Goal: Communication & Community: Answer question/provide support

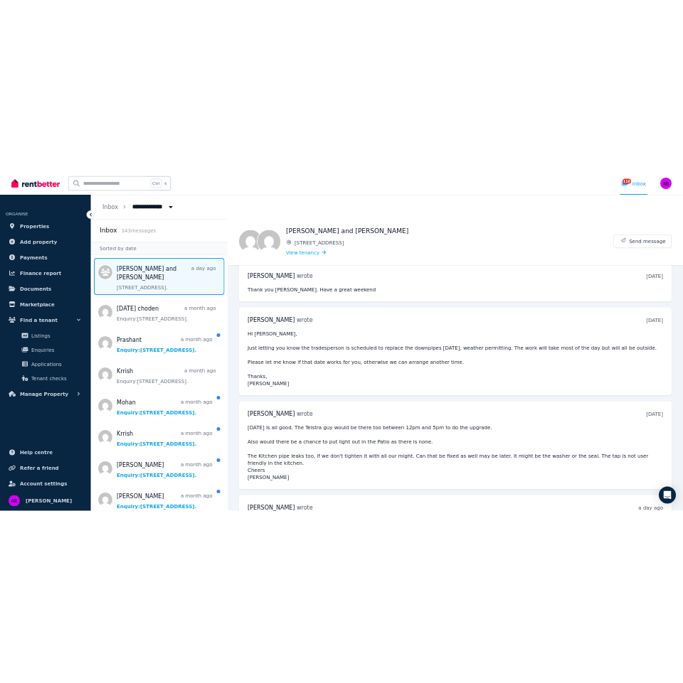
scroll to position [606, 0]
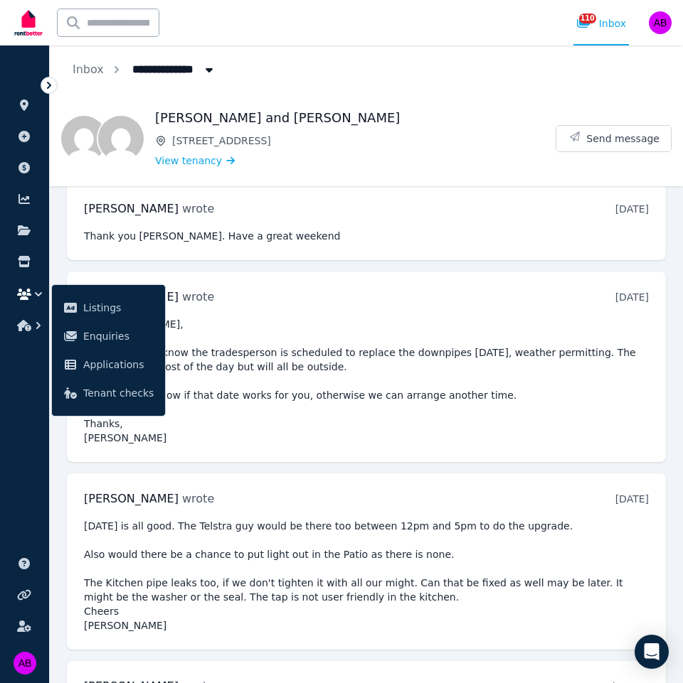
click at [392, 574] on pre "Friday is all good. The Telstra guy would be there too between 12pm and 5pm to …" at bounding box center [366, 576] width 565 height 114
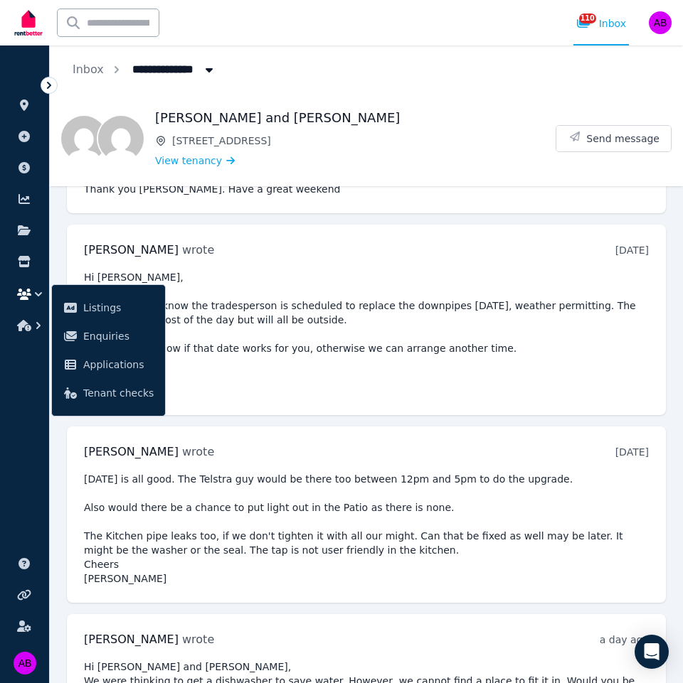
scroll to position [678, 0]
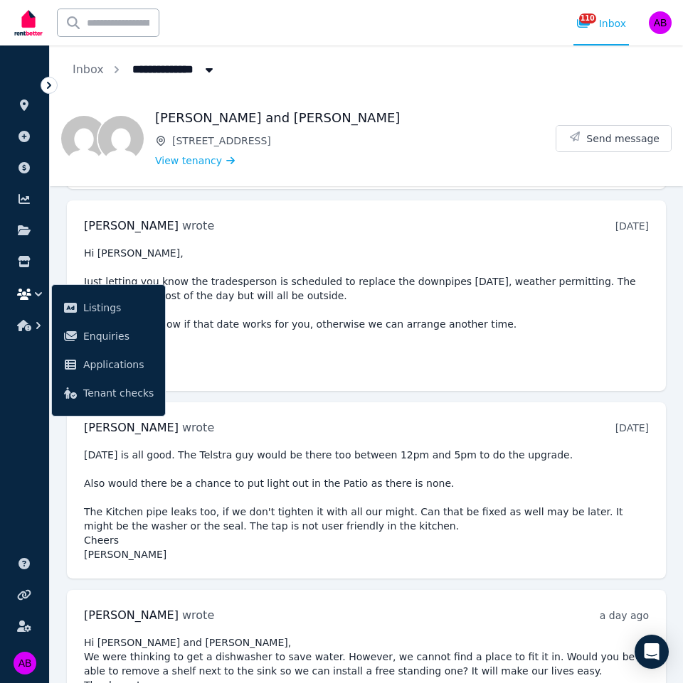
click at [406, 512] on pre "Friday is all good. The Telstra guy would be there too between 12pm and 5pm to …" at bounding box center [366, 505] width 565 height 114
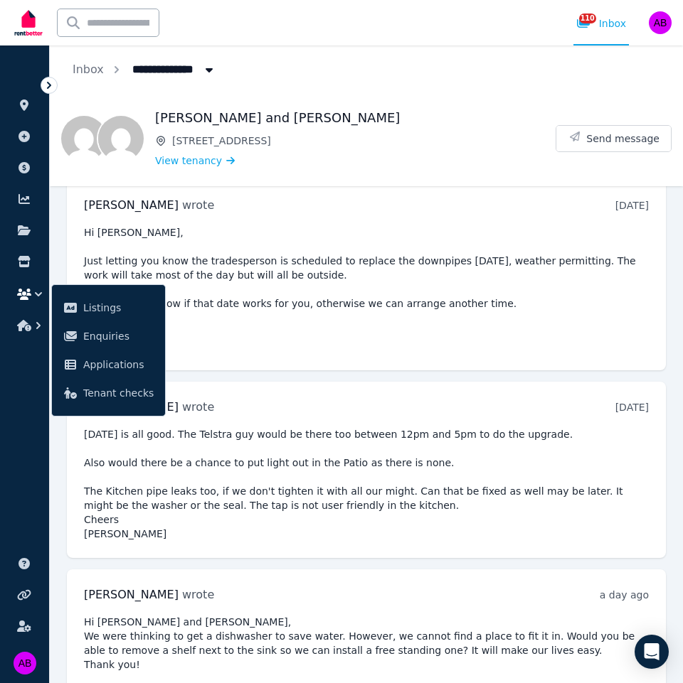
scroll to position [700, 0]
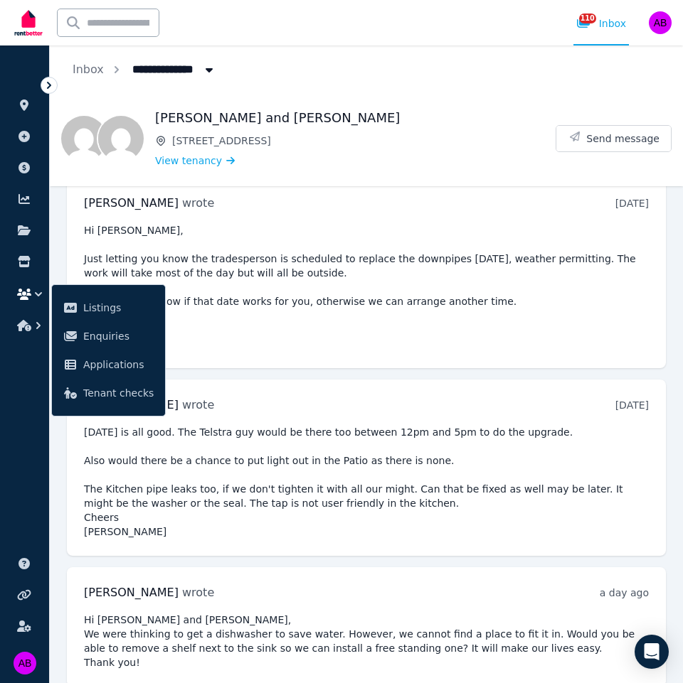
click at [514, 407] on div "Bonnie Elizabeth Rajan wrote 5 days ago 11:16 am on Tue, 19 Aug 2025 Friday is …" at bounding box center [366, 468] width 599 height 176
click at [250, 287] on pre "Hi Bonnie, Just letting you know the tradesperson is scheduled to replace the d…" at bounding box center [366, 287] width 565 height 128
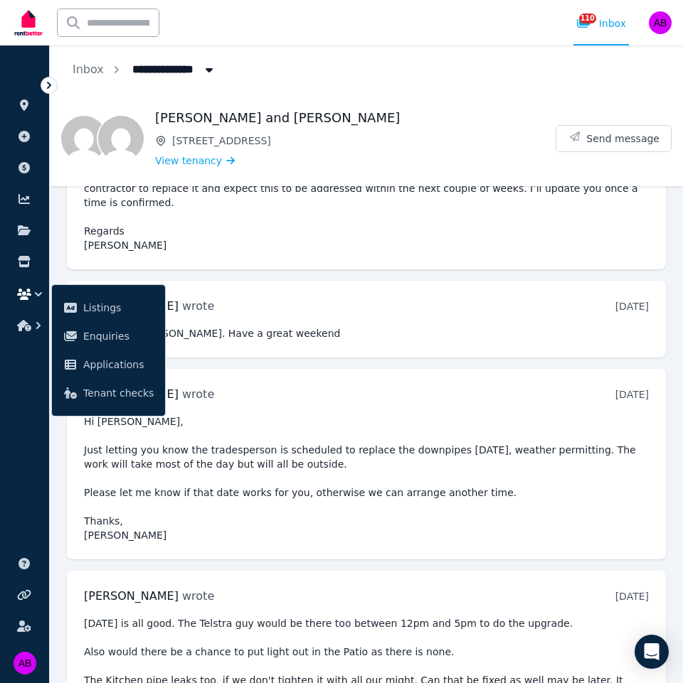
scroll to position [487, 0]
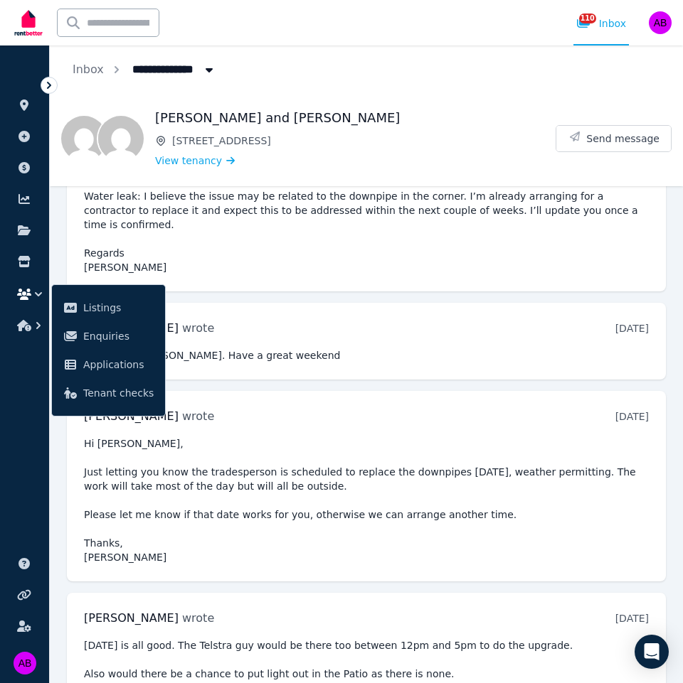
click at [226, 304] on div "Bonnie Elizabeth Rajan wrote 8 days ago 7:35 pm on Sat, 16 Aug 2025 Thank you A…" at bounding box center [366, 341] width 599 height 77
click at [278, 210] on pre "Hi Bonnie, thank you for your messages. Lighting: The fittings currently use st…" at bounding box center [366, 189] width 565 height 171
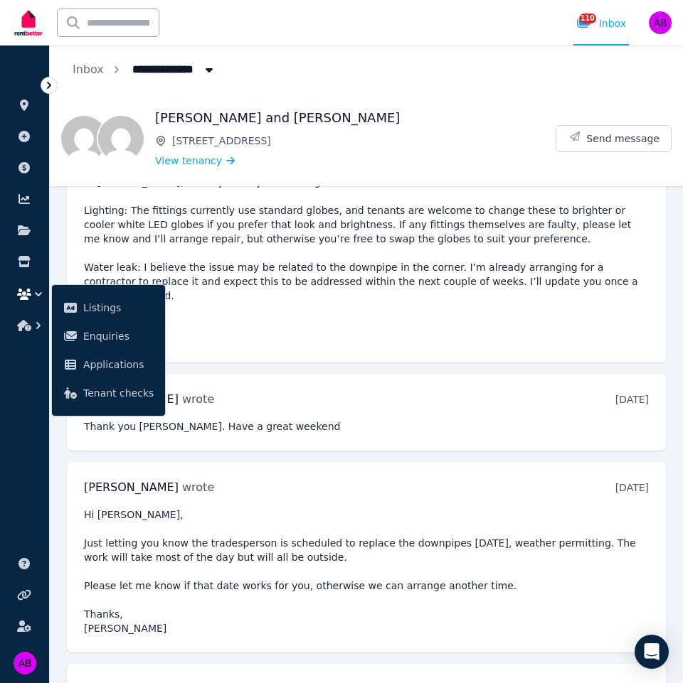
scroll to position [345, 0]
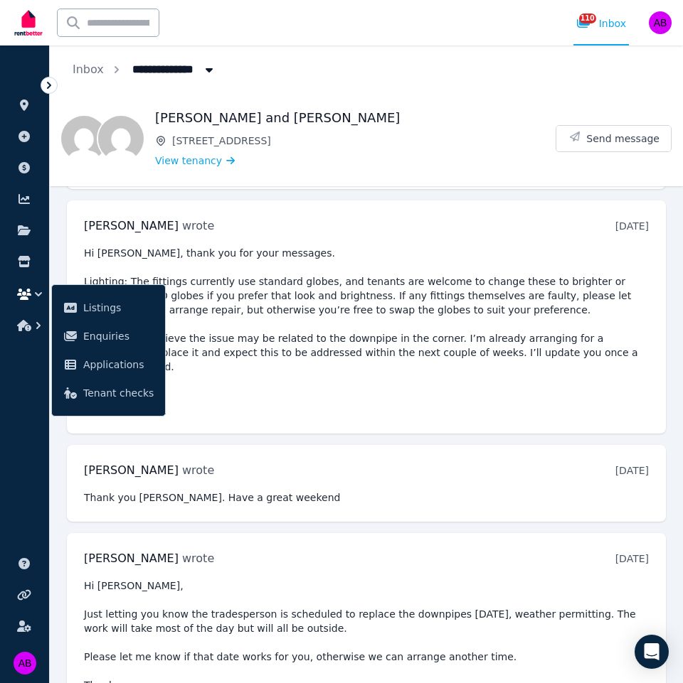
click at [171, 272] on pre "Hi Bonnie, thank you for your messages. Lighting: The fittings currently use st…" at bounding box center [366, 331] width 565 height 171
click at [37, 321] on icon "button" at bounding box center [38, 326] width 14 height 14
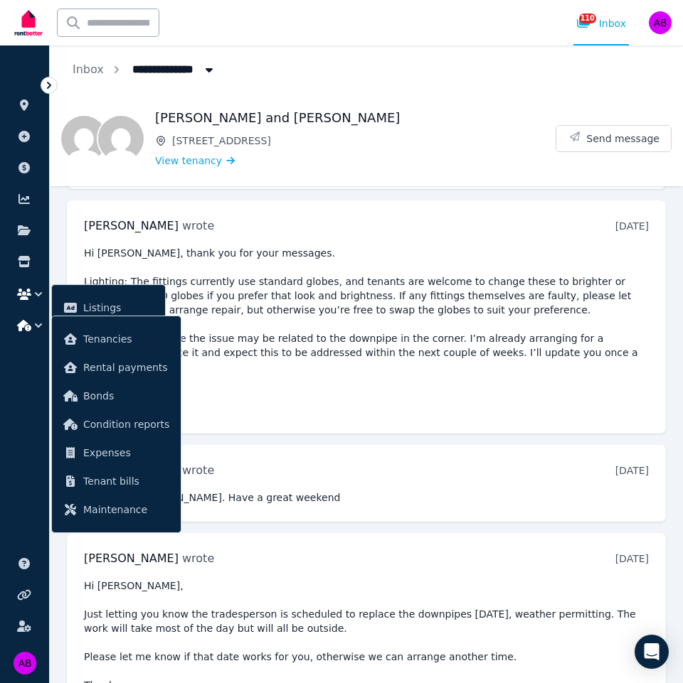
click at [37, 321] on icon "button" at bounding box center [38, 326] width 14 height 14
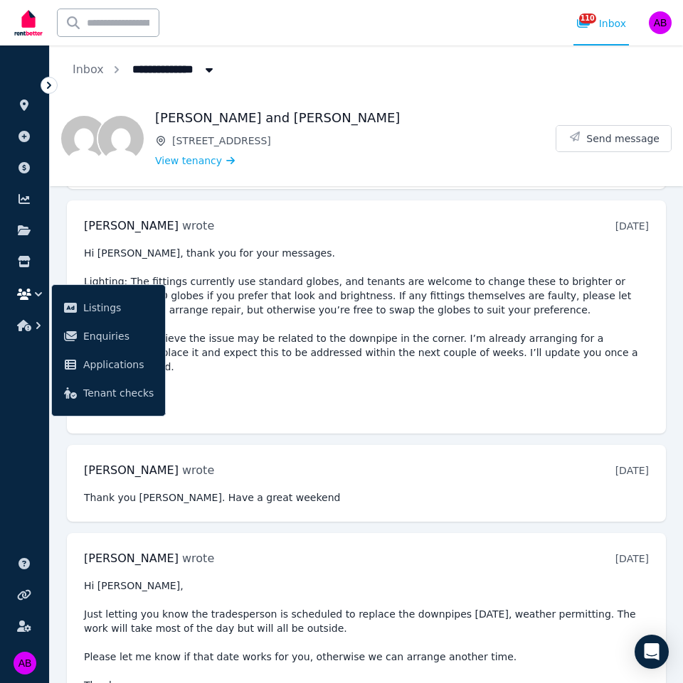
click at [38, 289] on icon "button" at bounding box center [38, 294] width 14 height 14
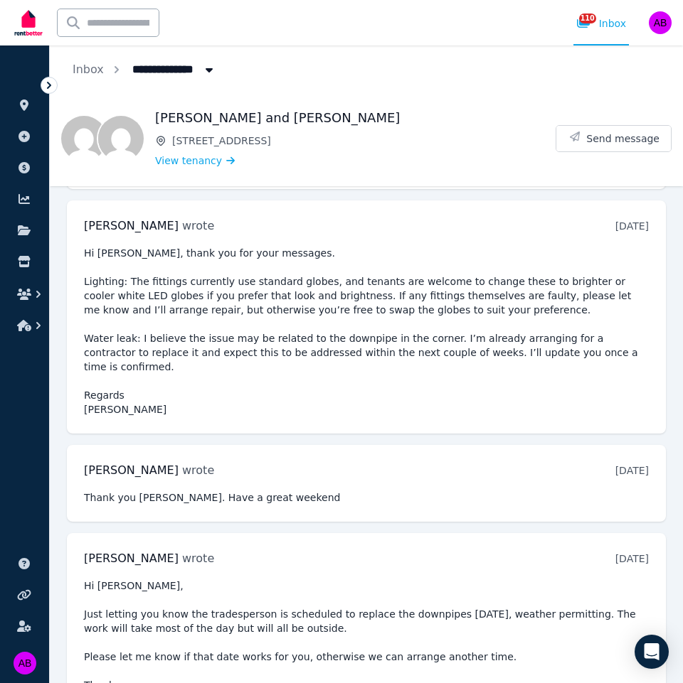
click at [163, 305] on pre "Hi Bonnie, thank you for your messages. Lighting: The fittings currently use st…" at bounding box center [366, 331] width 565 height 171
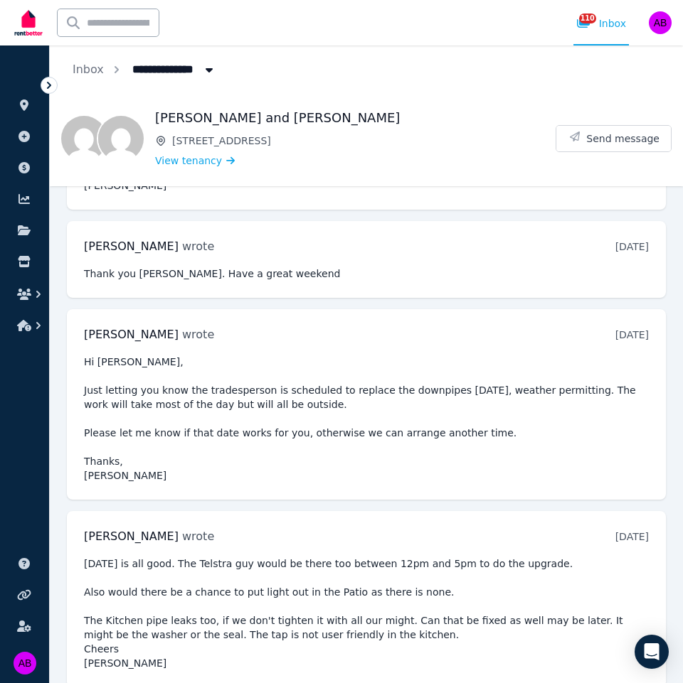
scroll to position [700, 0]
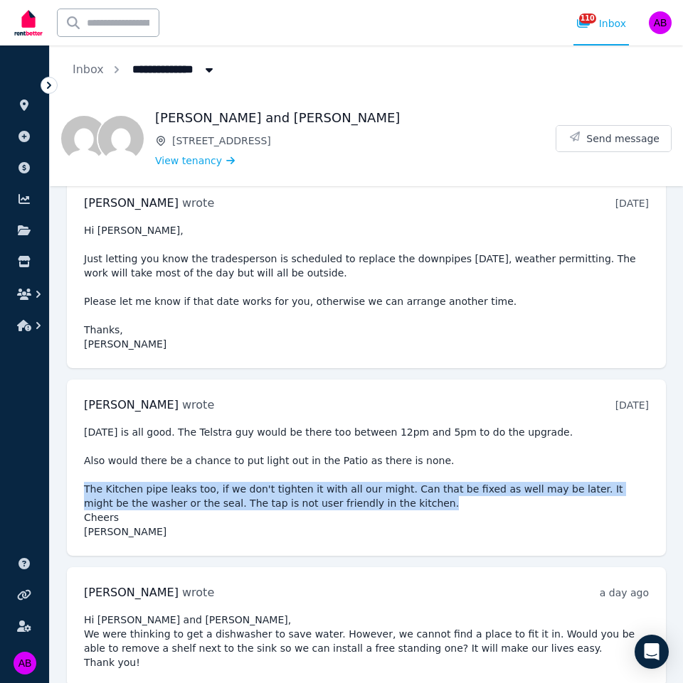
drag, startPoint x: 85, startPoint y: 474, endPoint x: 369, endPoint y: 486, distance: 283.9
click at [369, 486] on pre "Friday is all good. The Telstra guy would be there too between 12pm and 5pm to …" at bounding box center [366, 482] width 565 height 114
copy pre "The Kitchen pipe leaks too, if we don't tighten it with all our might. Can that…"
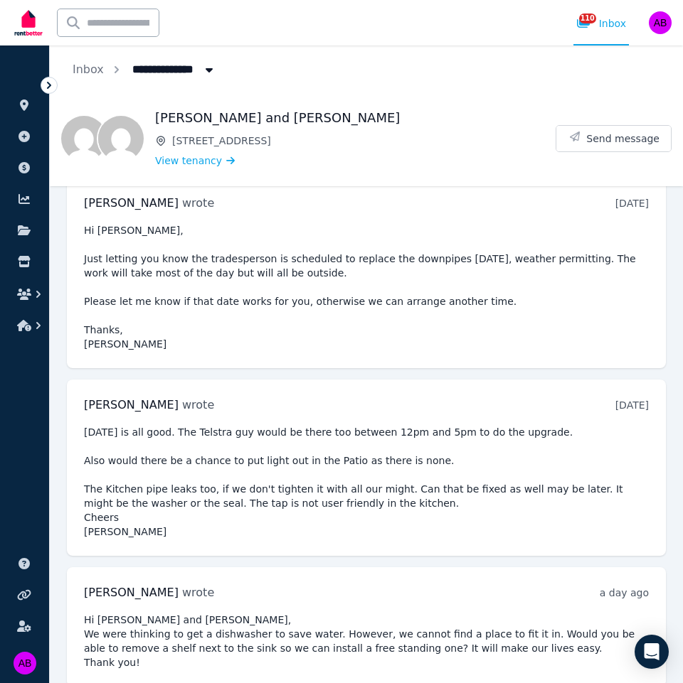
click at [383, 584] on div "Bonnie Elizabeth Rajan wrote a day ago 1:20 pm on Sat, 23 Aug 2025" at bounding box center [366, 592] width 565 height 17
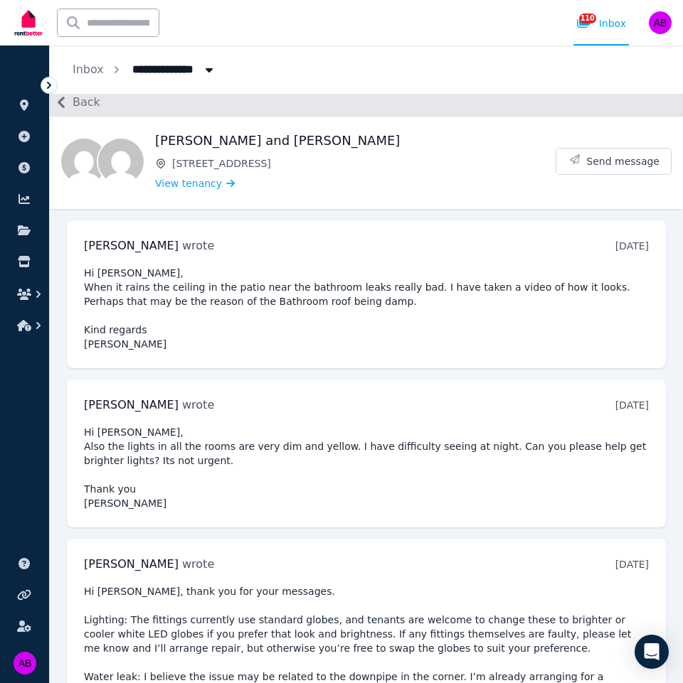
scroll to position [0, 0]
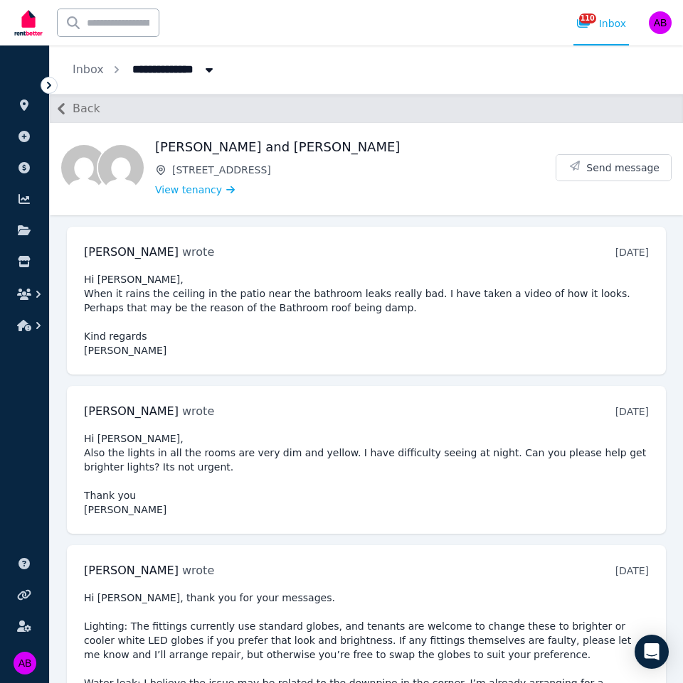
click at [172, 62] on span "All Properties" at bounding box center [179, 68] width 111 height 23
type input "**********"
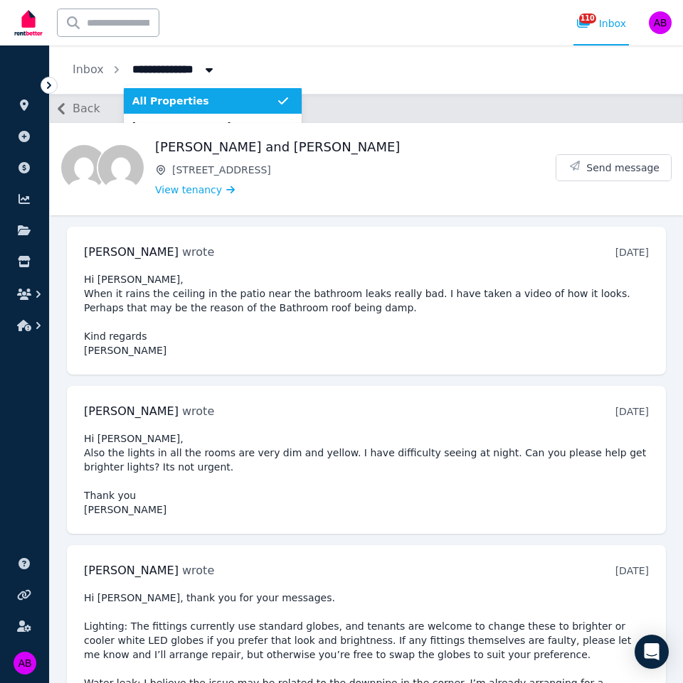
click at [192, 100] on span "All Properties" at bounding box center [204, 101] width 144 height 14
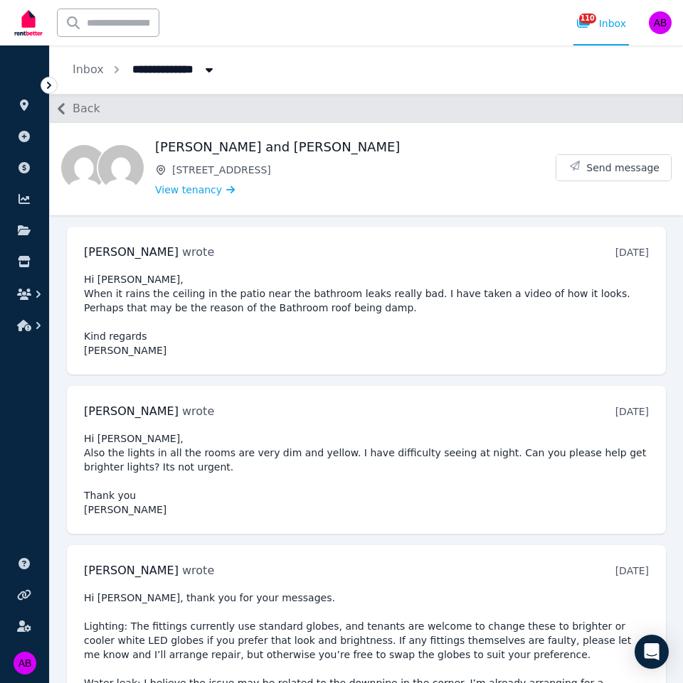
click at [85, 114] on span "Back" at bounding box center [87, 108] width 28 height 17
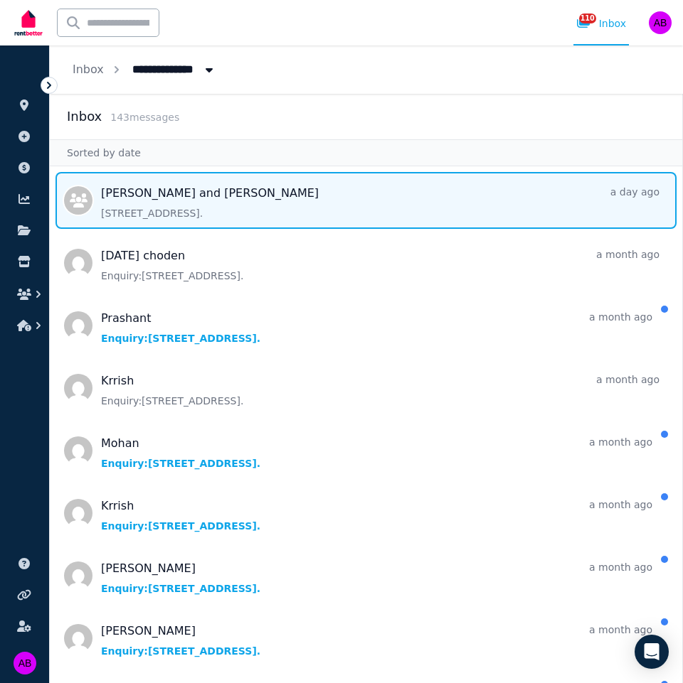
click at [259, 205] on span "Message list" at bounding box center [366, 200] width 632 height 57
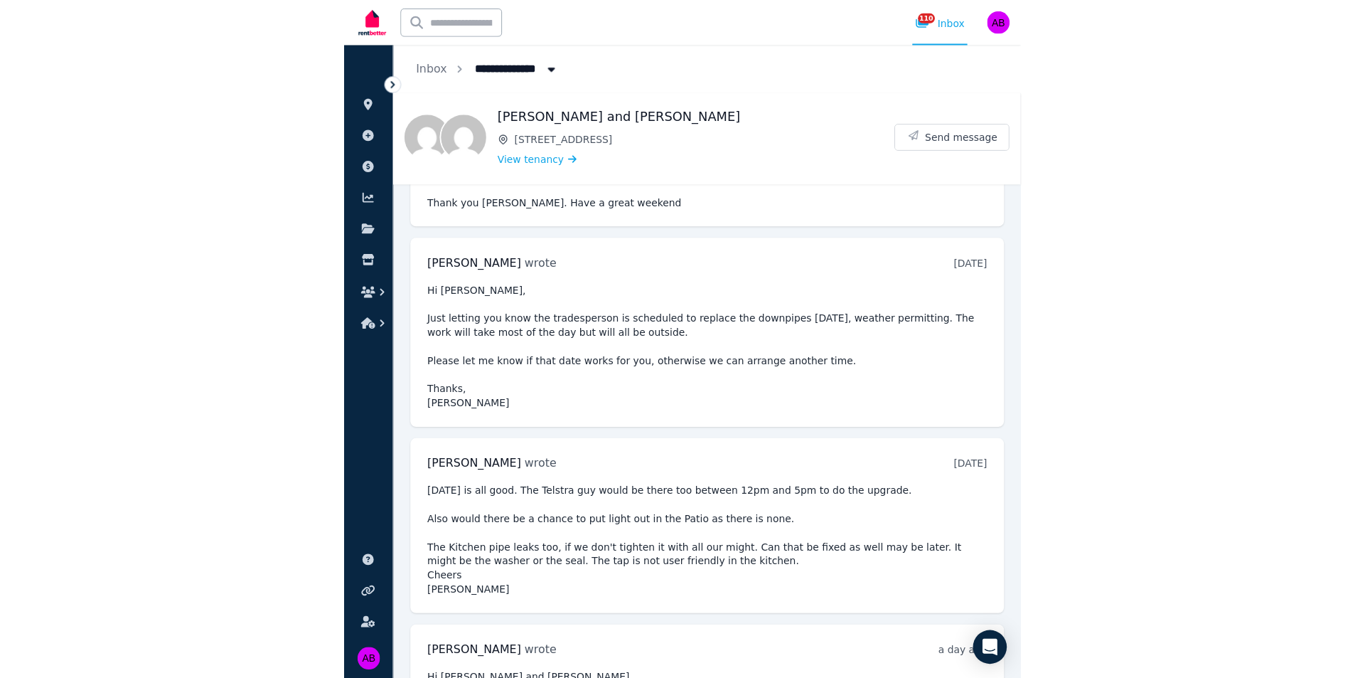
scroll to position [700, 0]
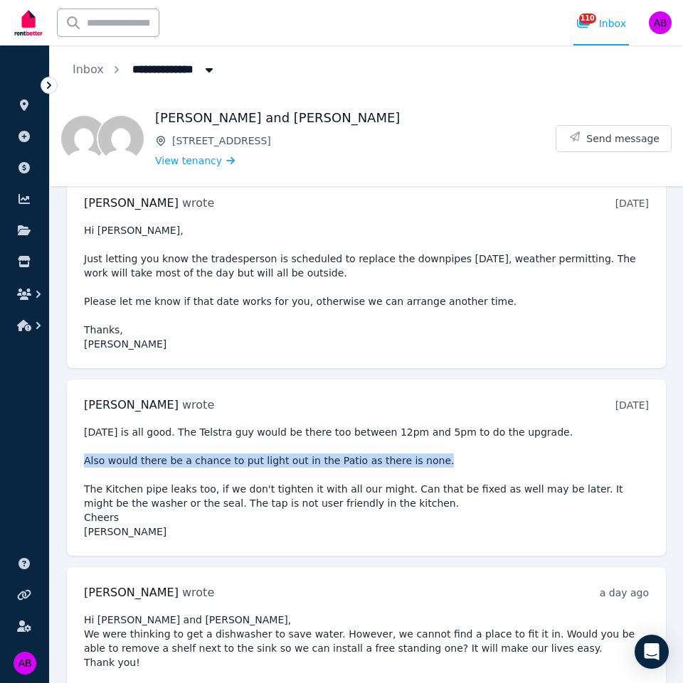
drag, startPoint x: 421, startPoint y: 445, endPoint x: 83, endPoint y: 442, distance: 337.7
click at [83, 442] on div "Bonnie Elizabeth Rajan wrote 5 days ago 11:16 am on Tue, 19 Aug 2025 Friday is …" at bounding box center [366, 468] width 599 height 176
copy pre "Also would there be a chance to put light out in the Patio as there is none."
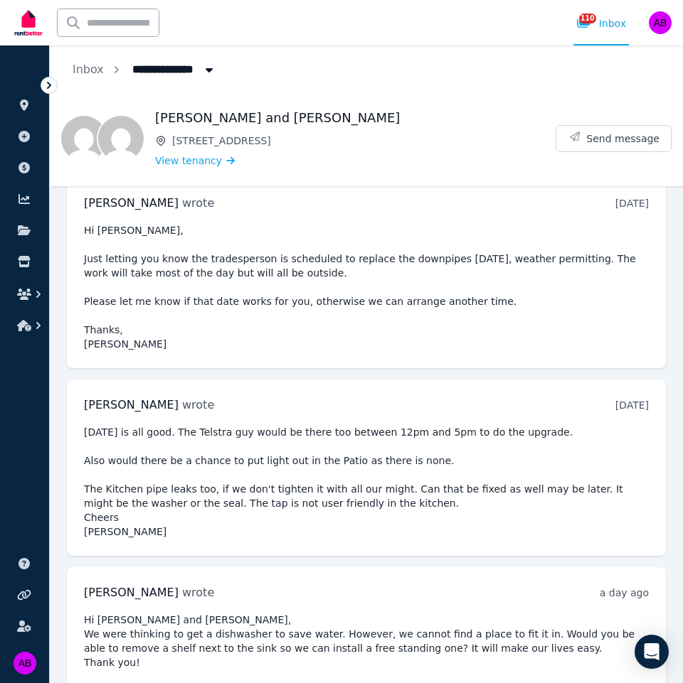
drag, startPoint x: 259, startPoint y: 628, endPoint x: 267, endPoint y: 641, distance: 15.0
click at [259, 628] on pre "Hi Alex and Julie, We were thinking to get a dishwasher to save water. However,…" at bounding box center [366, 641] width 565 height 57
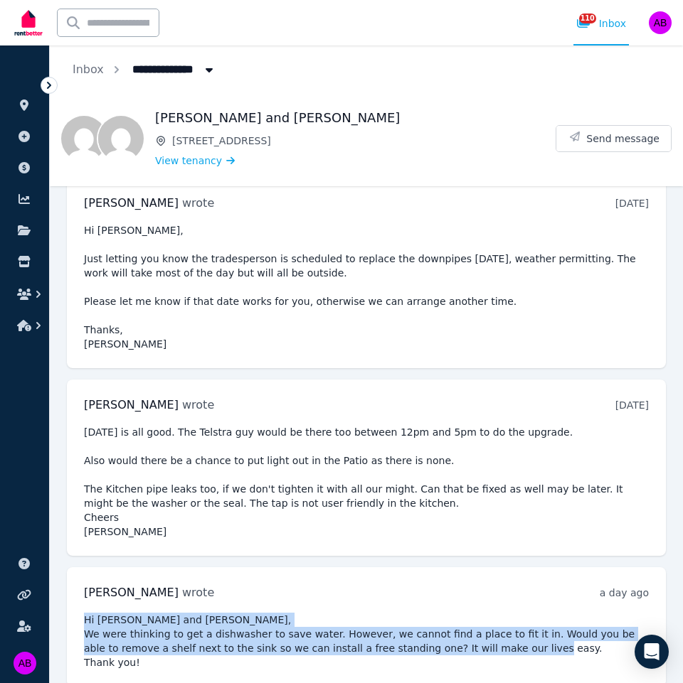
drag, startPoint x: 85, startPoint y: 605, endPoint x: 161, endPoint y: 648, distance: 87.2
click at [161, 648] on pre "Hi Alex and Julie, We were thinking to get a dishwasher to save water. However,…" at bounding box center [366, 641] width 565 height 57
copy pre "Hi Alex and Julie, We were thinking to get a dishwasher to save water. However,…"
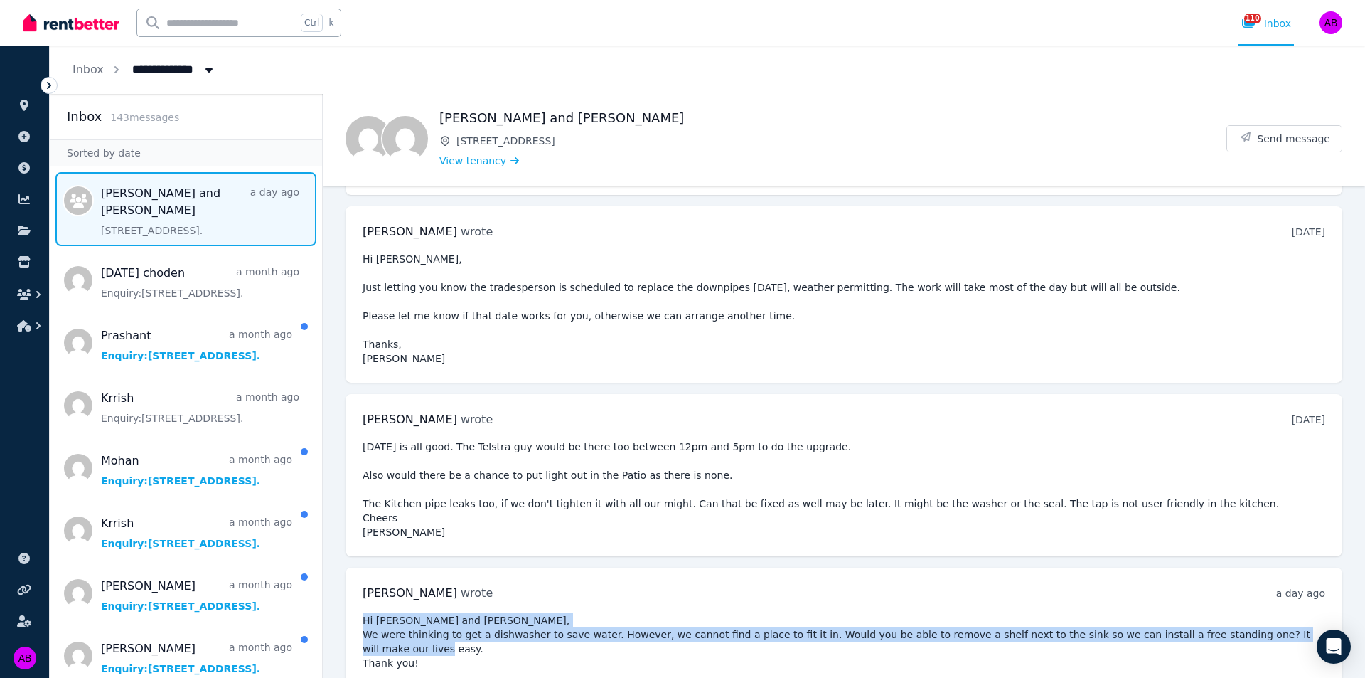
scroll to position [592, 0]
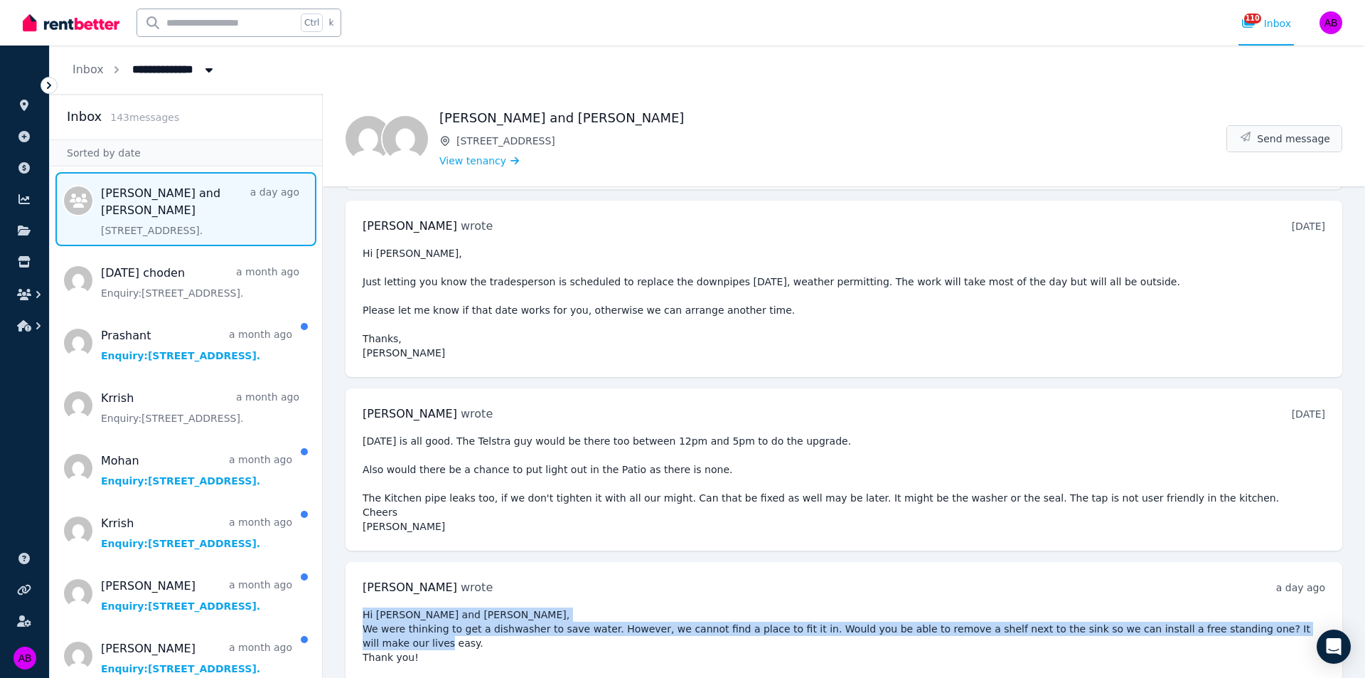
click at [1295, 138] on span "Send message" at bounding box center [1293, 139] width 73 height 14
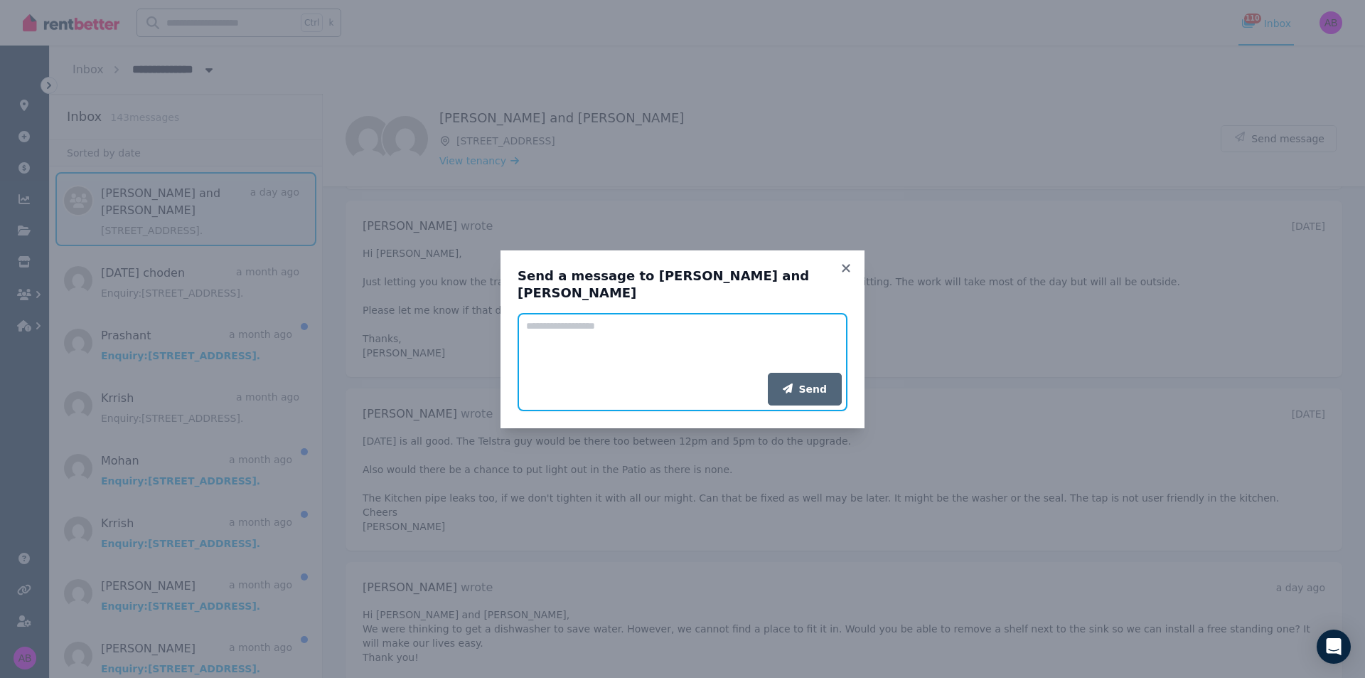
click at [587, 323] on textarea "Add your message" at bounding box center [683, 343] width 330 height 60
paste textarea "**********"
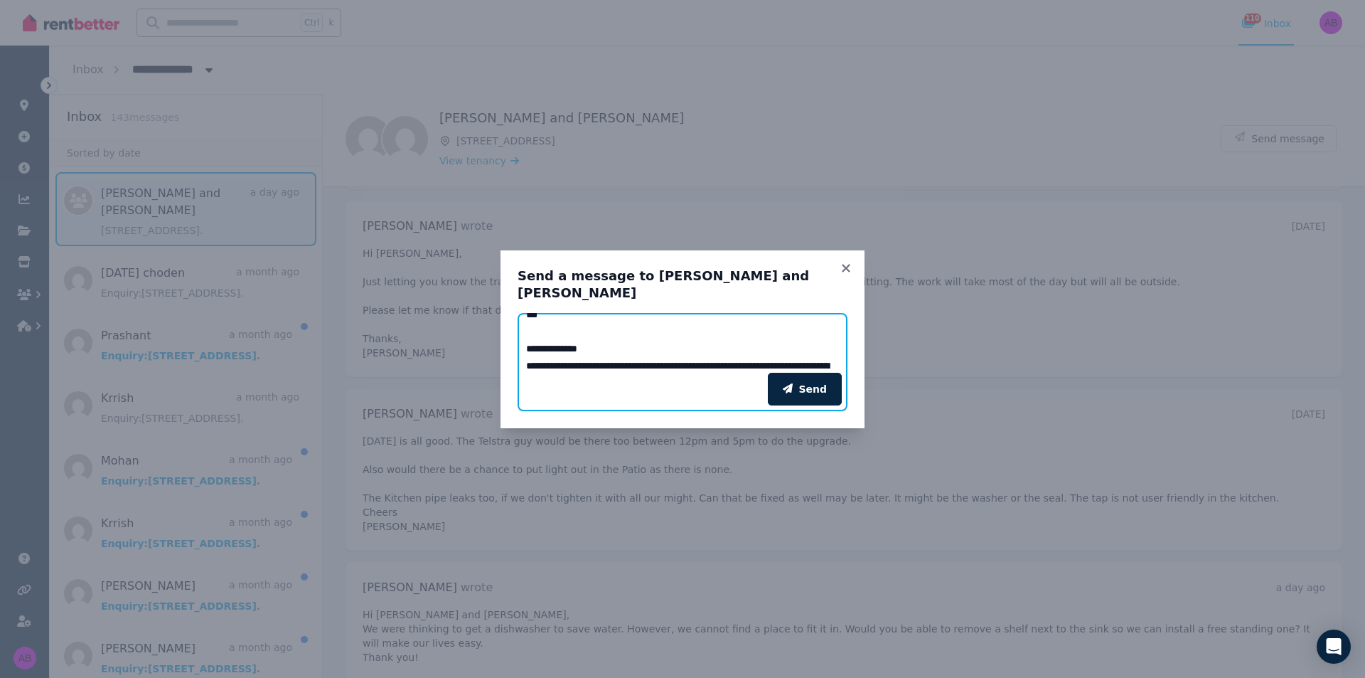
scroll to position [0, 0]
type textarea "**********"
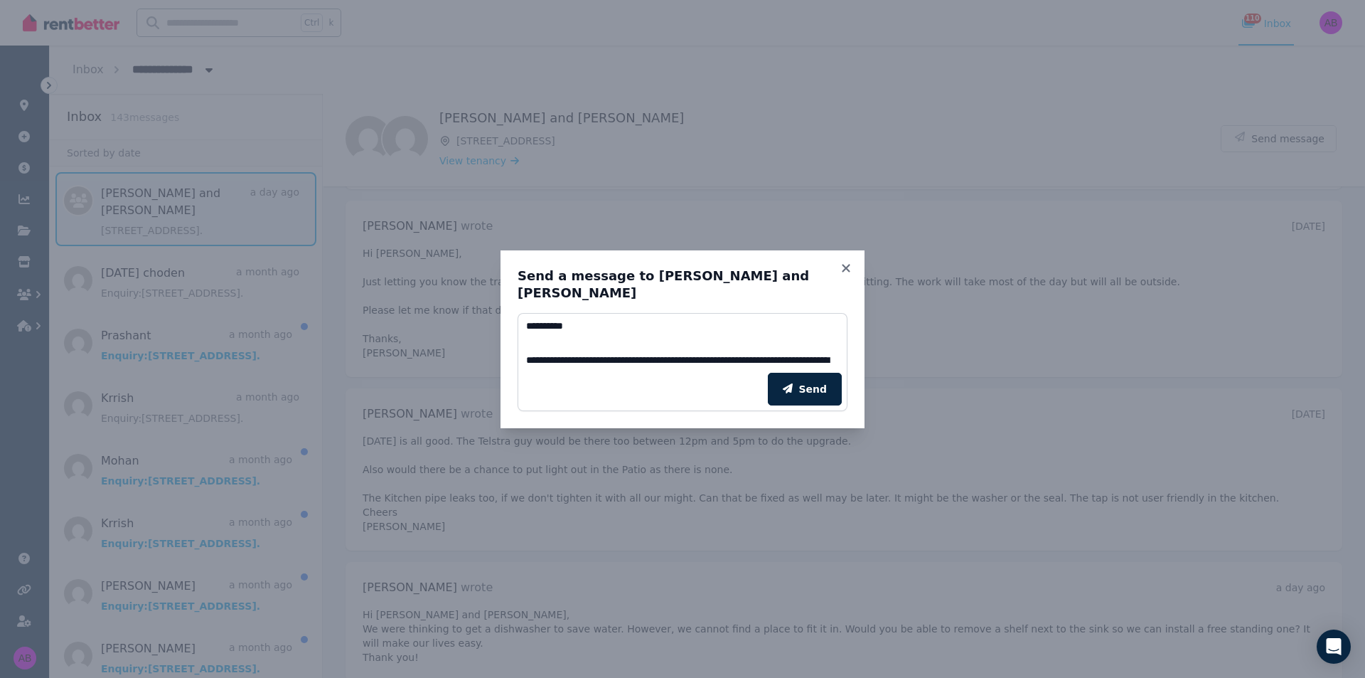
click at [845, 367] on div "Send" at bounding box center [683, 389] width 330 height 44
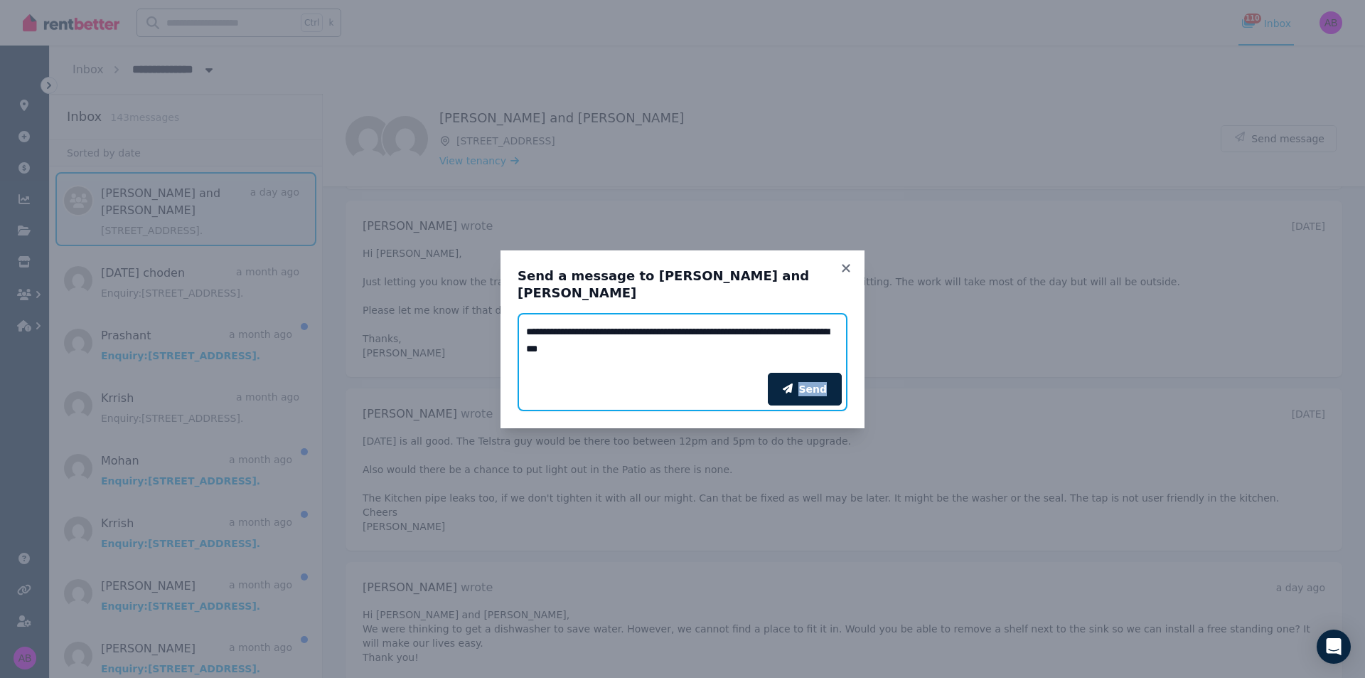
scroll to position [91, 0]
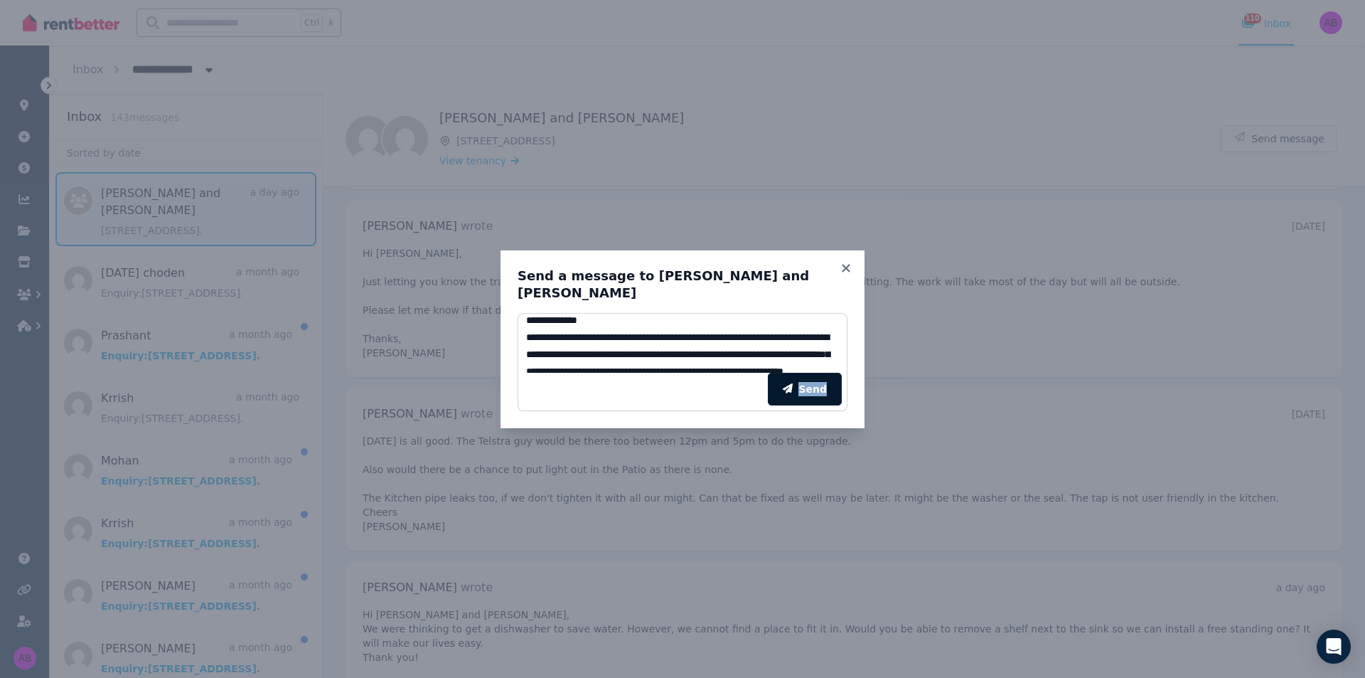
click at [828, 390] on button "Send" at bounding box center [805, 389] width 74 height 33
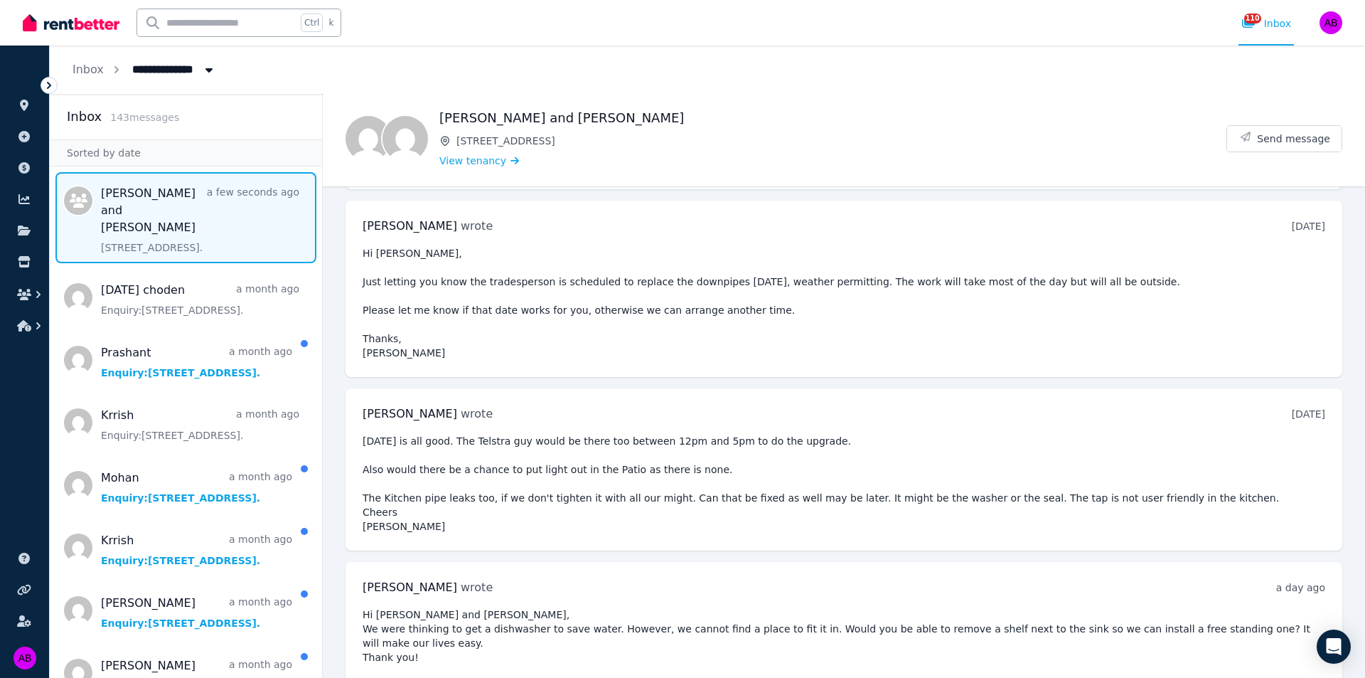
click at [240, 223] on span "Message list" at bounding box center [186, 217] width 272 height 91
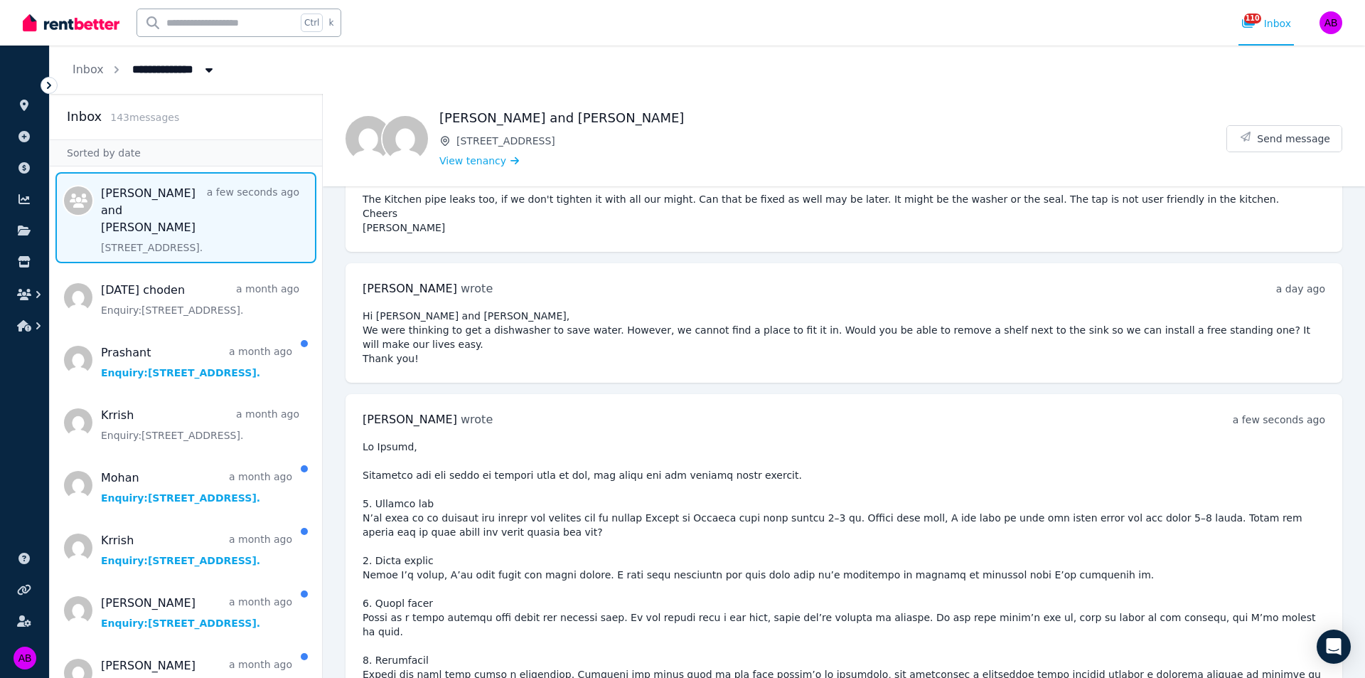
scroll to position [993, 0]
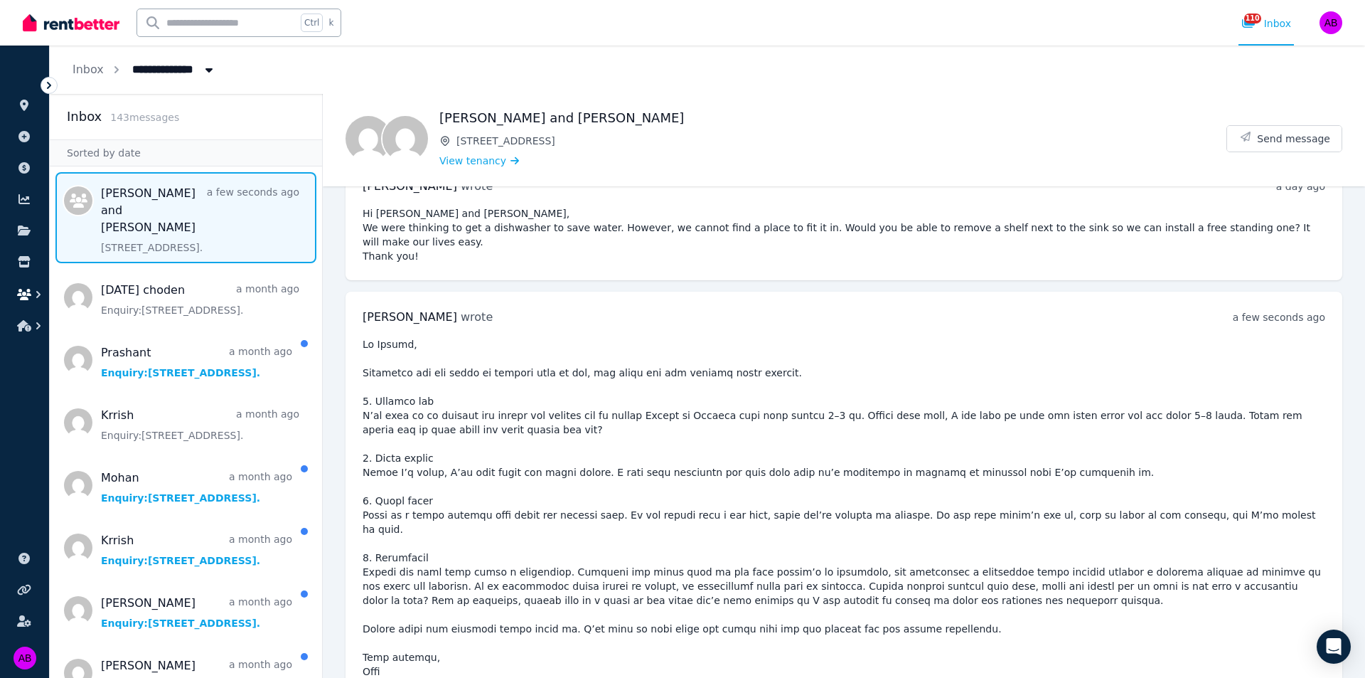
click at [38, 296] on icon "button" at bounding box center [38, 294] width 4 height 7
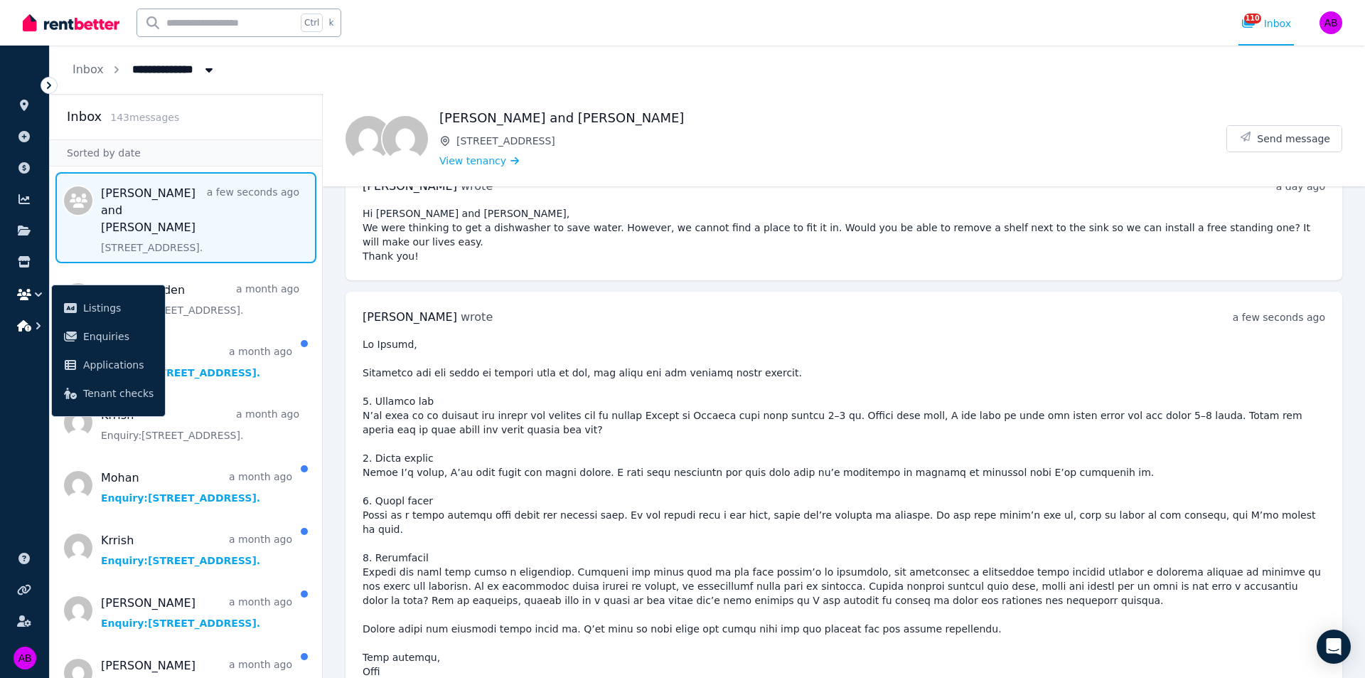
click at [36, 328] on icon "button" at bounding box center [38, 326] width 14 height 14
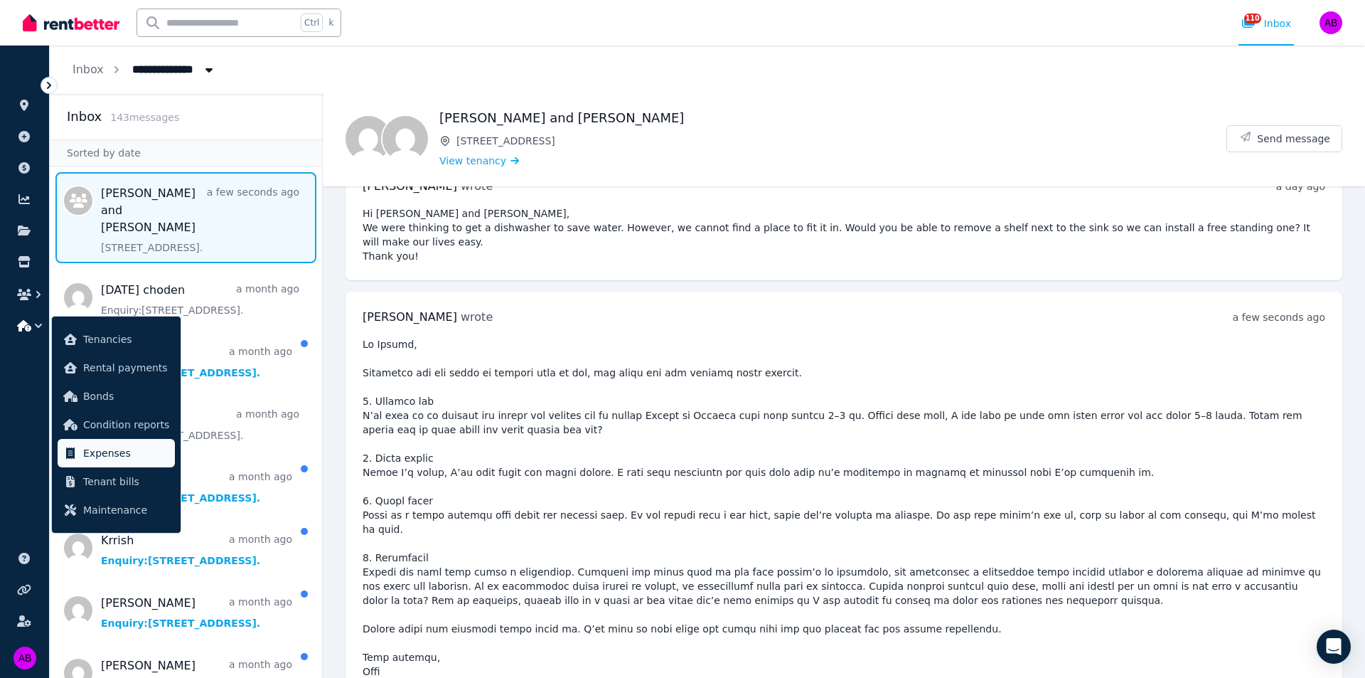
click at [139, 456] on span "Expenses" at bounding box center [126, 452] width 86 height 17
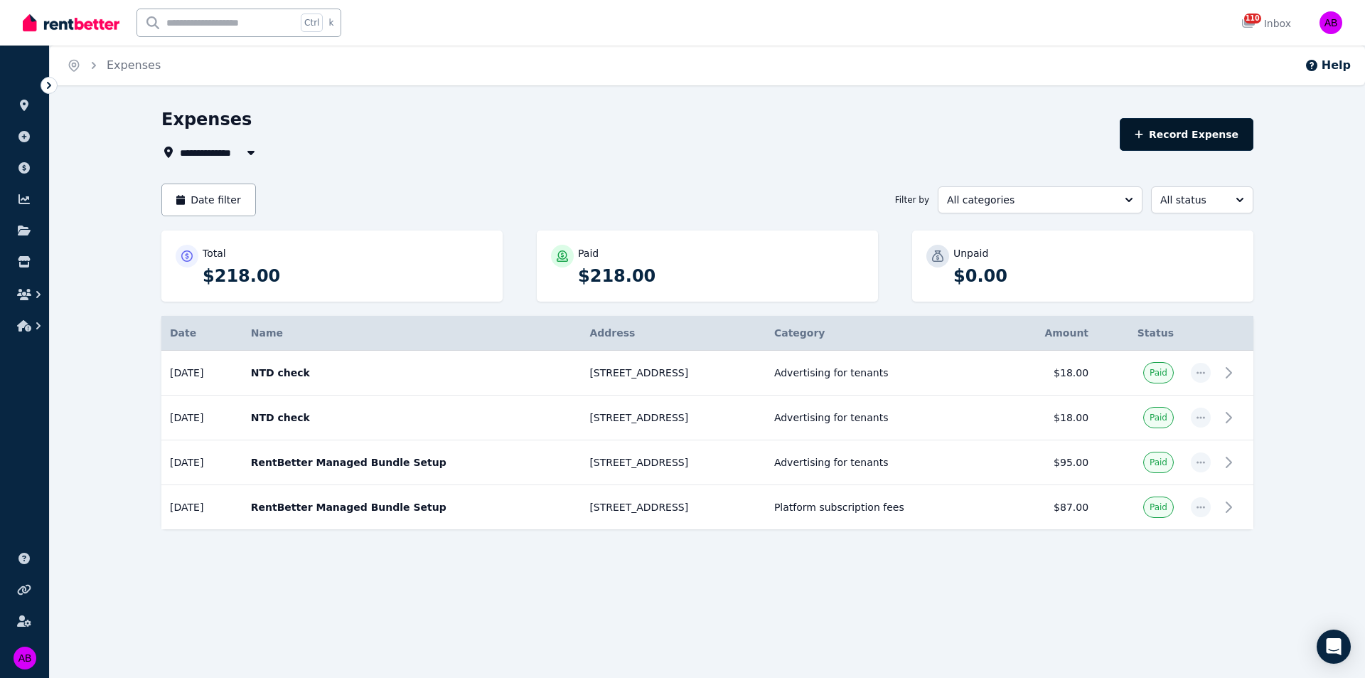
click at [1202, 125] on button "Record Expense" at bounding box center [1187, 134] width 134 height 33
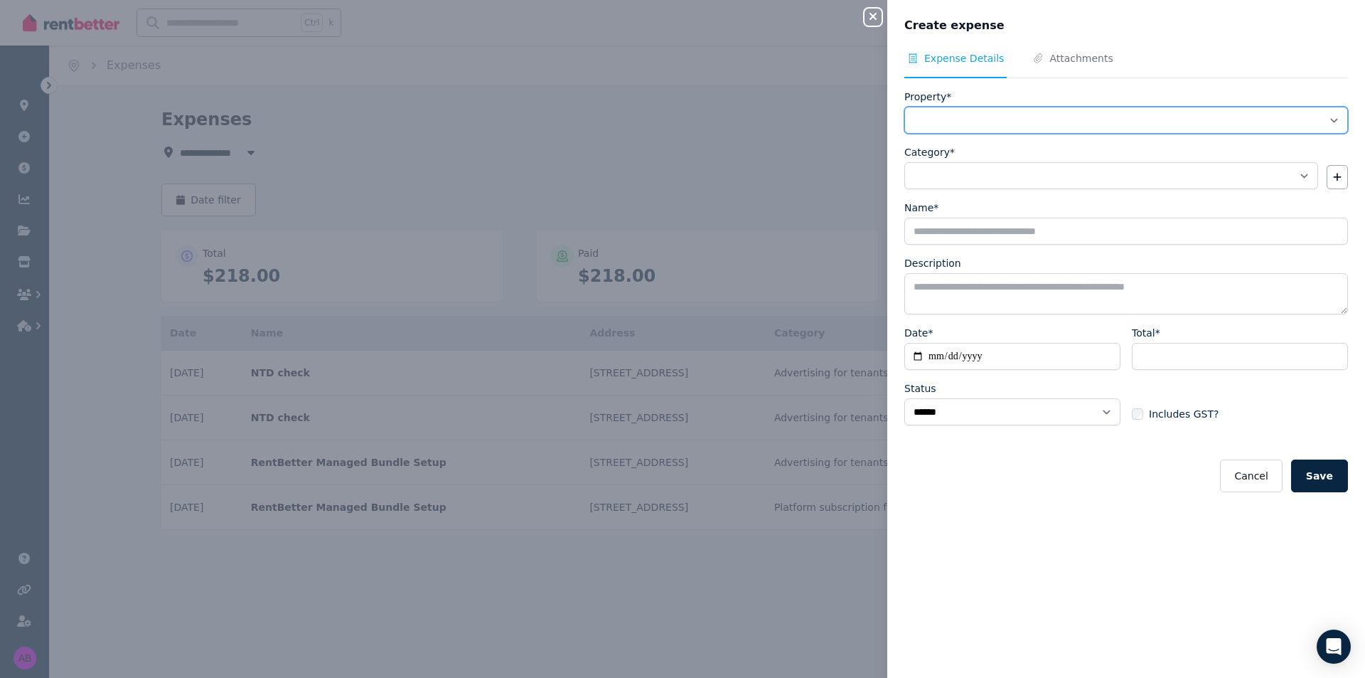
click at [1044, 112] on select "**********" at bounding box center [1126, 120] width 444 height 27
select select "**********"
click at [904, 107] on select "**********" at bounding box center [1126, 120] width 444 height 27
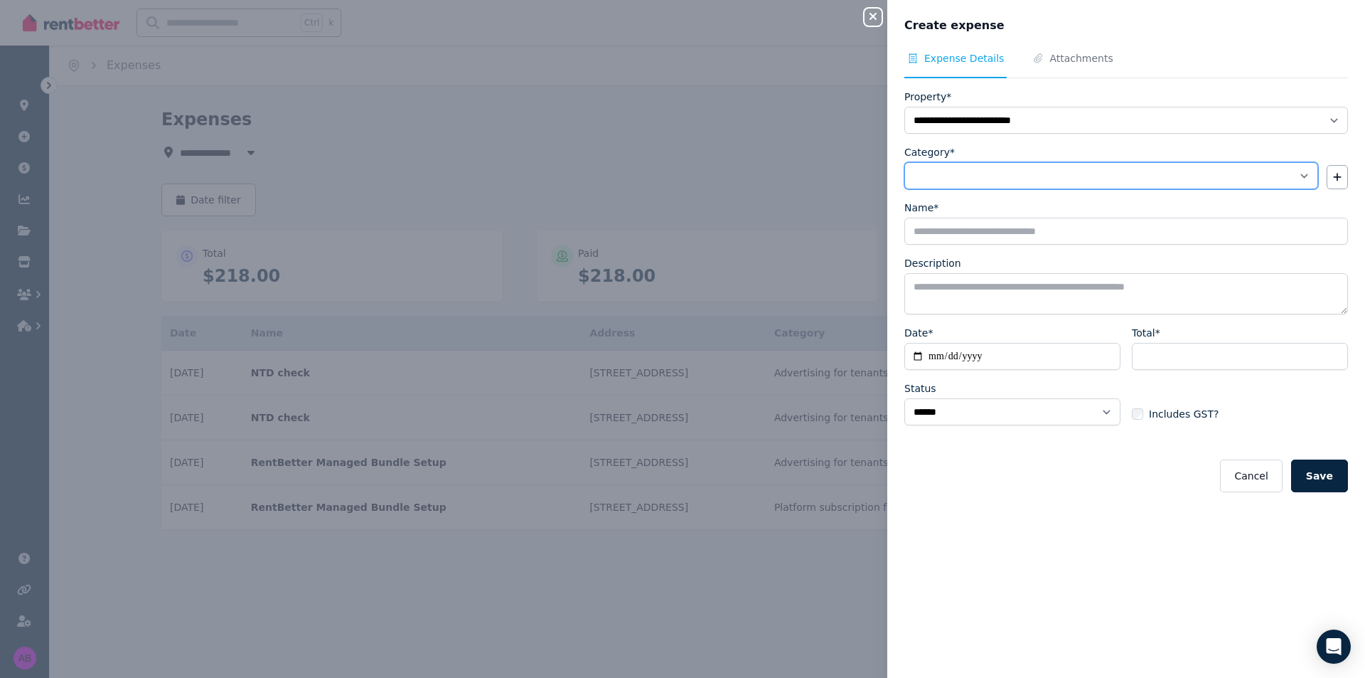
click at [1030, 183] on select "**********" at bounding box center [1111, 175] width 414 height 27
select select "**********"
click at [904, 162] on select "**********" at bounding box center [1111, 175] width 414 height 27
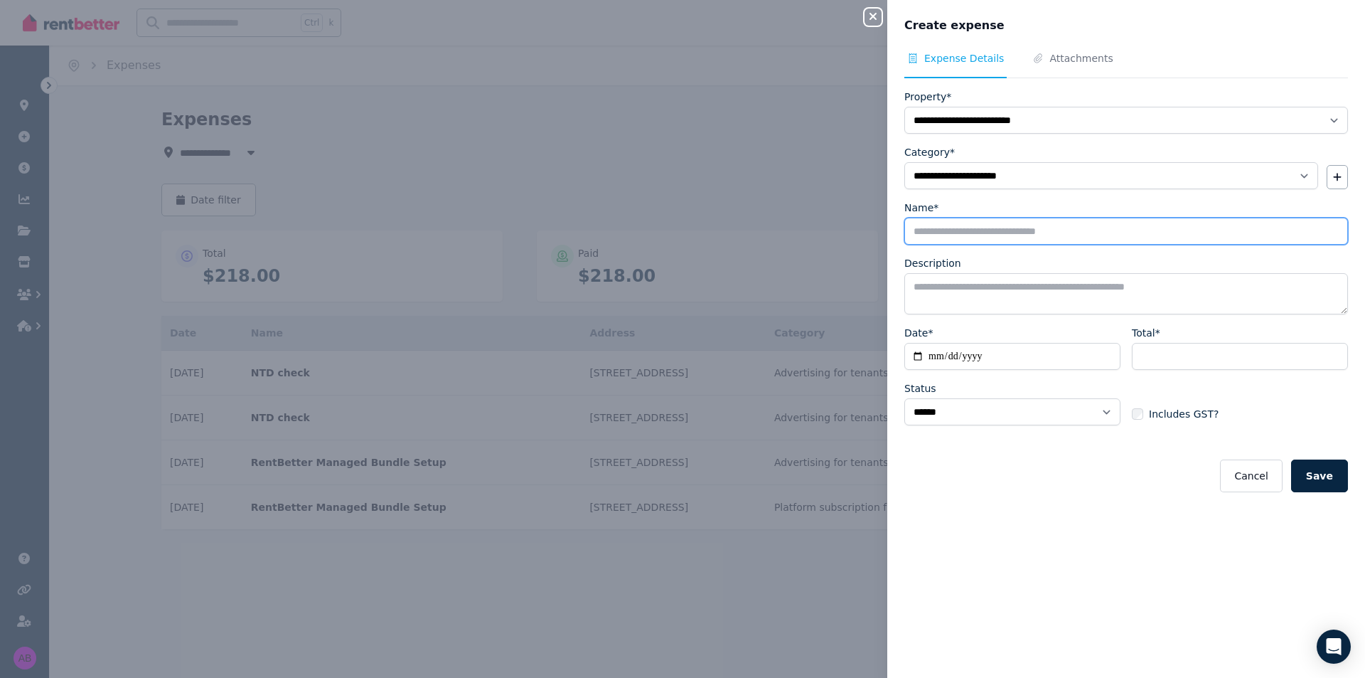
click at [963, 236] on input "Name*" at bounding box center [1126, 231] width 444 height 27
type input "**********"
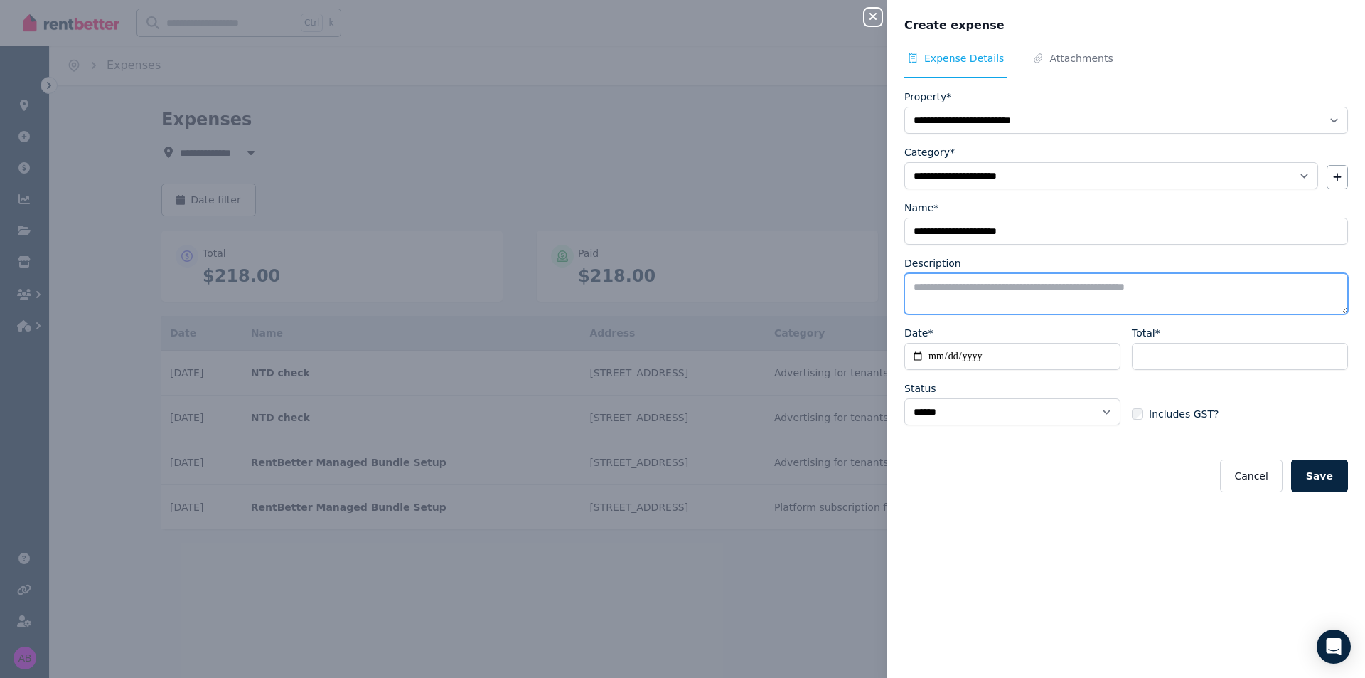
click at [958, 304] on textarea "Description" at bounding box center [1126, 293] width 444 height 41
type textarea "**********"
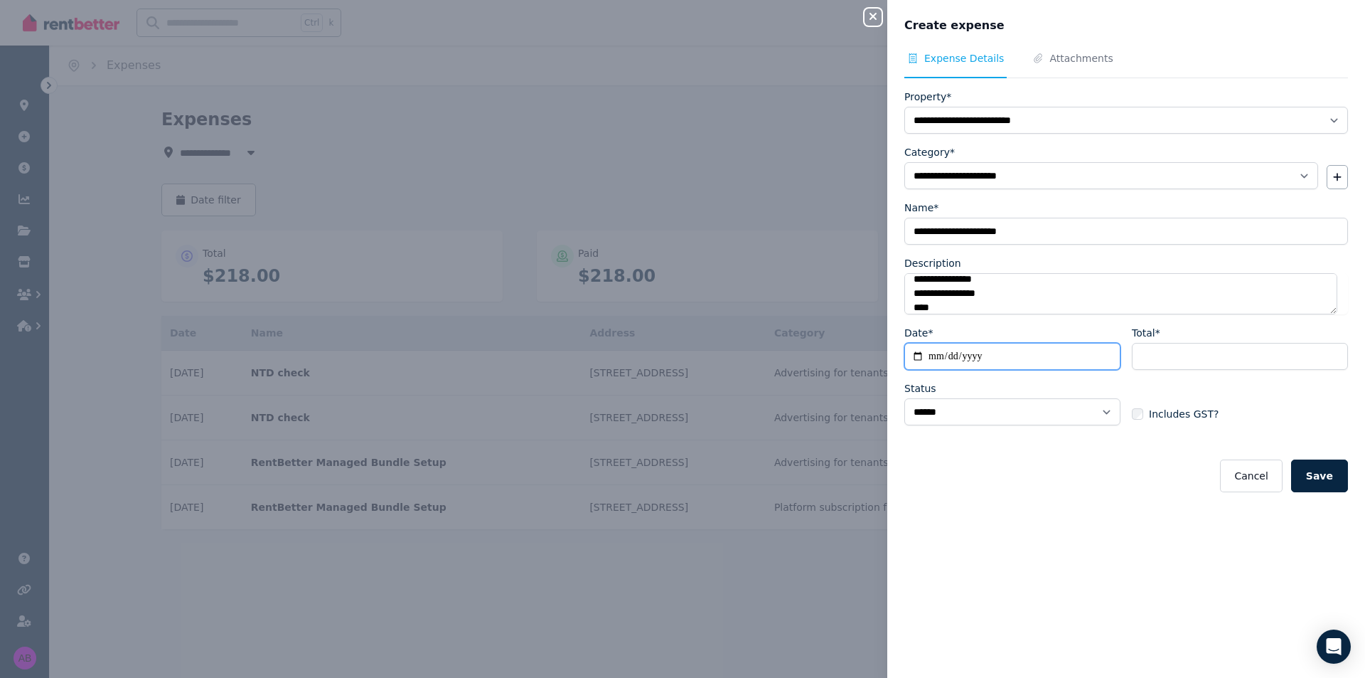
click at [971, 353] on input "Date*" at bounding box center [1012, 356] width 216 height 27
click at [1232, 476] on button "Cancel" at bounding box center [1251, 475] width 62 height 33
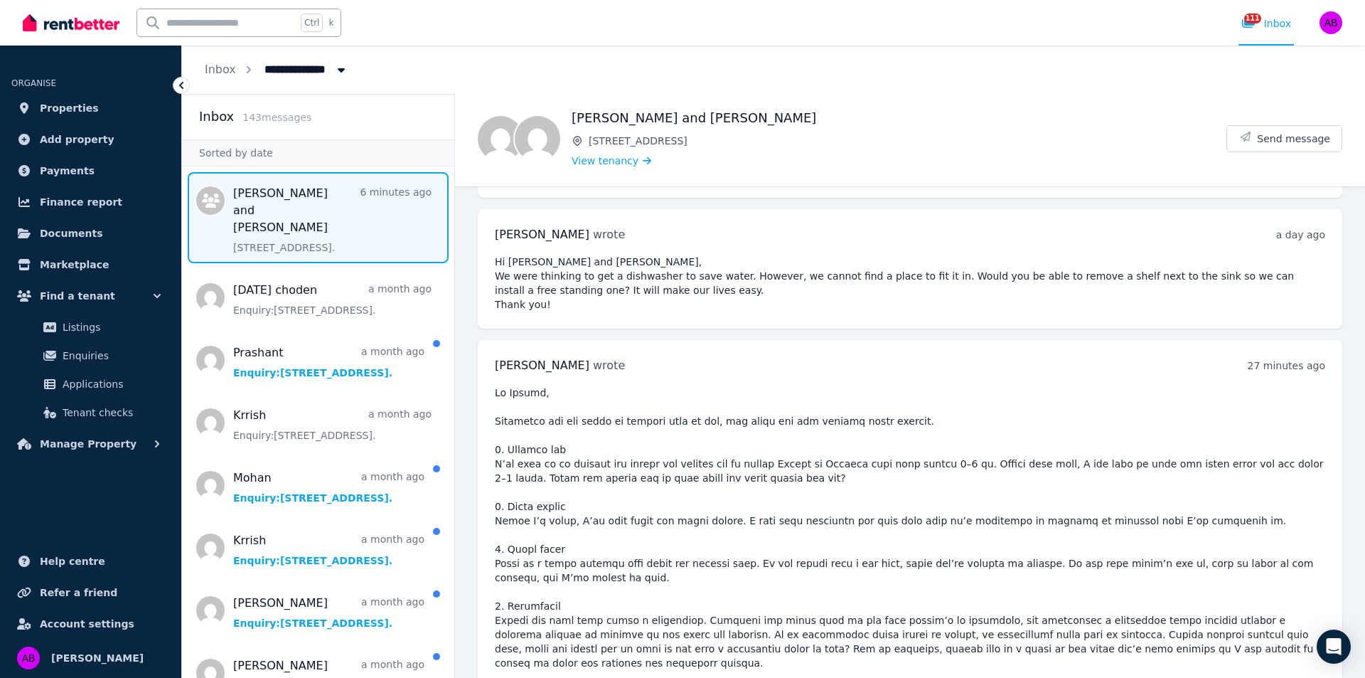
scroll to position [1266, 0]
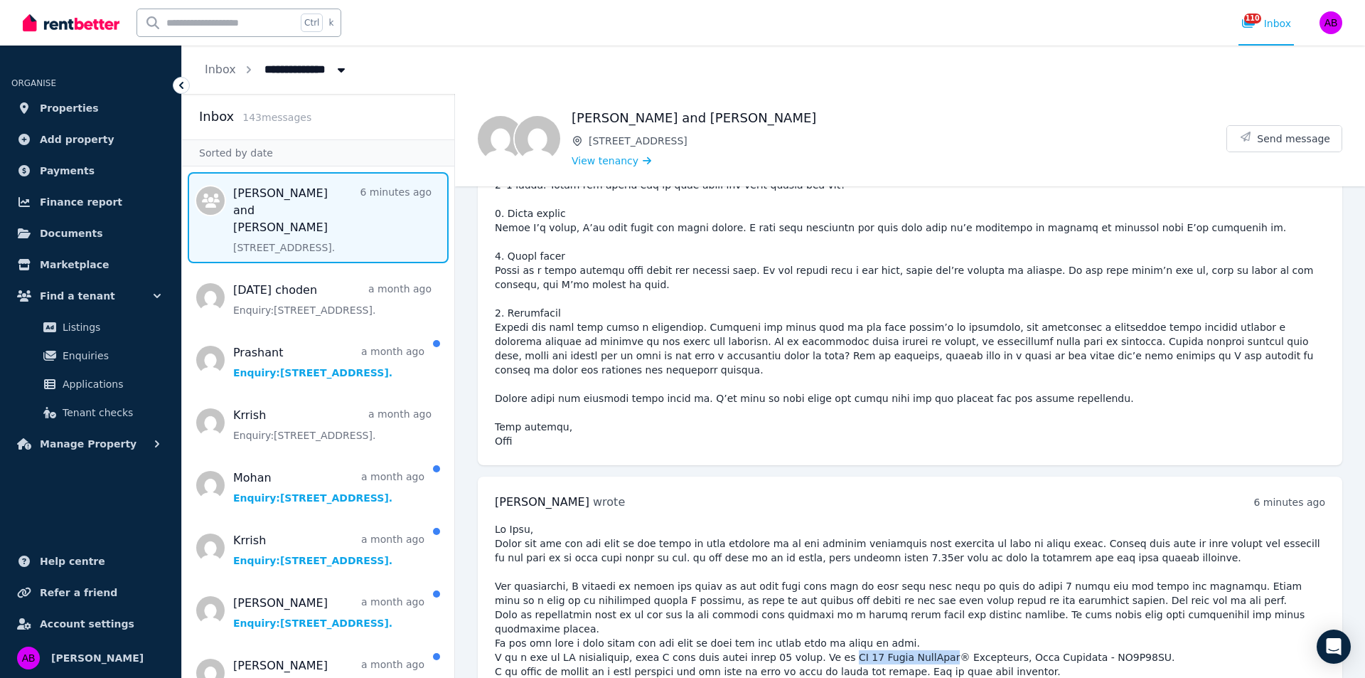
drag, startPoint x: 808, startPoint y: 603, endPoint x: 910, endPoint y: 601, distance: 101.7
click at [910, 601] on pre at bounding box center [910, 614] width 830 height 185
copy pre "LG 14 Place QuadWash"
click at [1271, 127] on button "Send message" at bounding box center [1284, 139] width 114 height 26
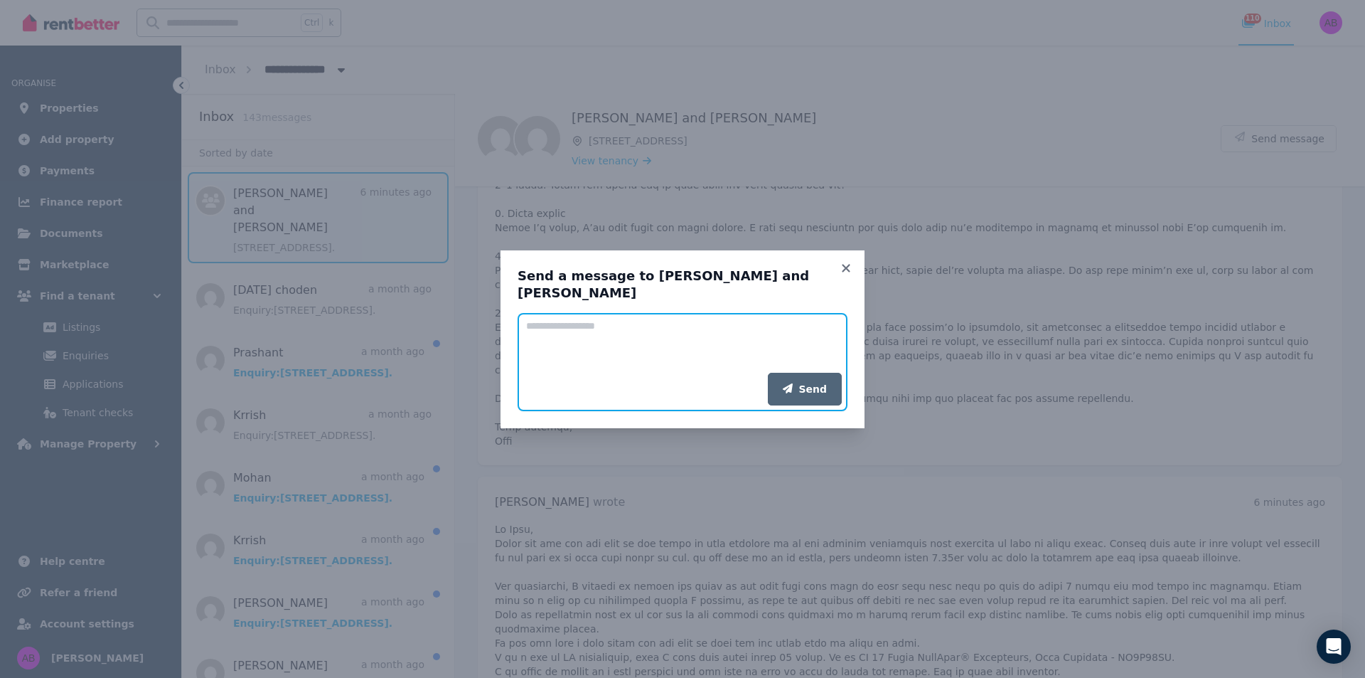
click at [666, 355] on textarea "Add your message" at bounding box center [683, 343] width 330 height 60
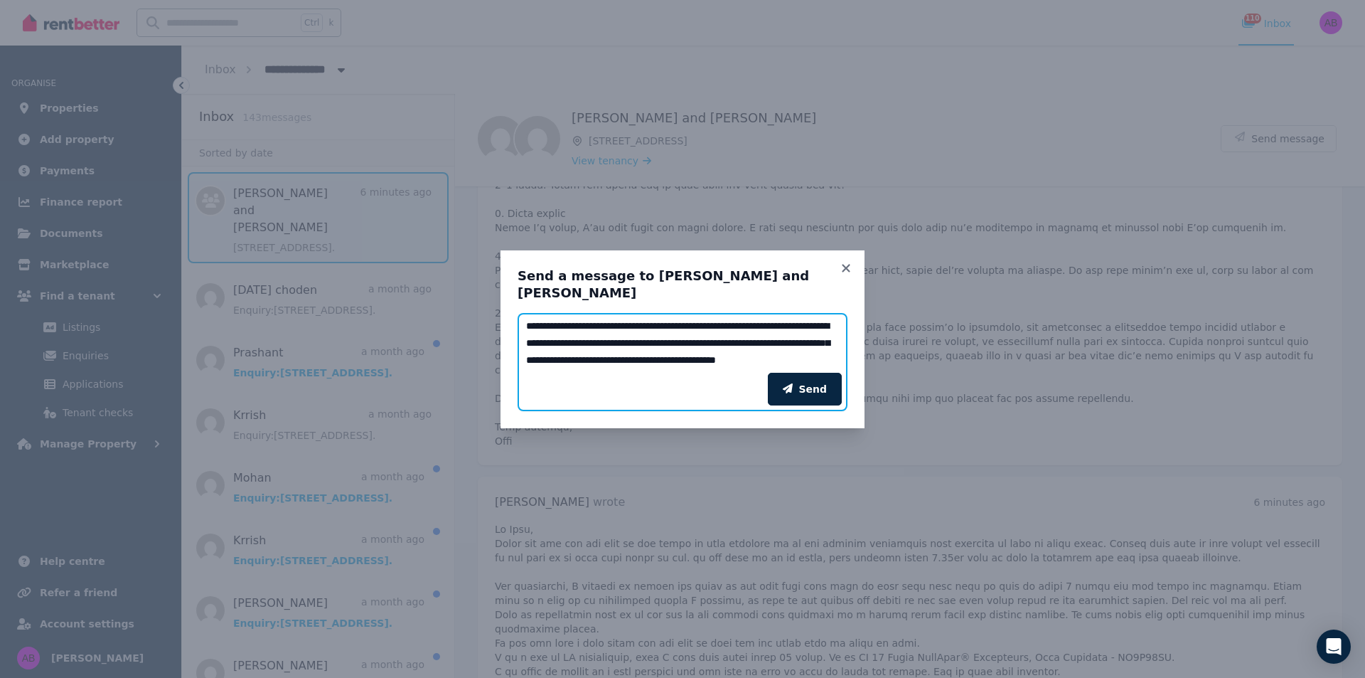
scroll to position [11, 0]
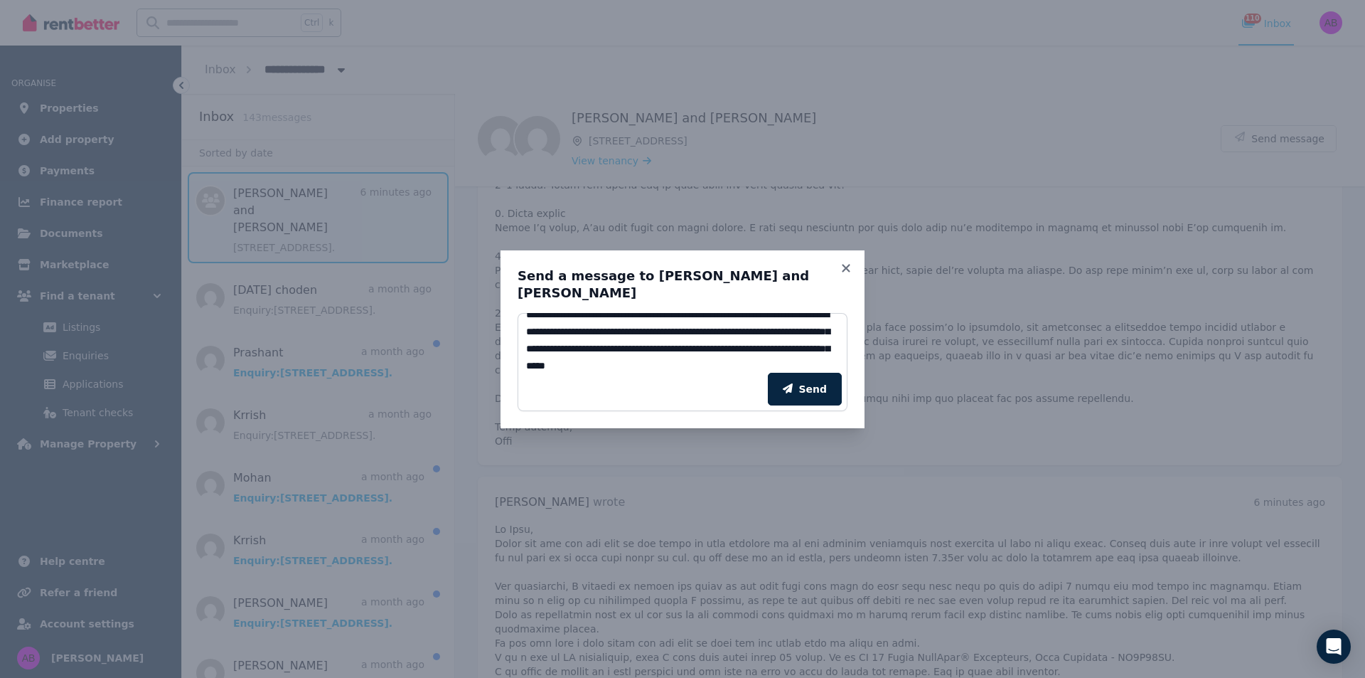
click at [769, 369] on div "Send" at bounding box center [683, 389] width 330 height 44
click at [755, 365] on textarea "**********" at bounding box center [683, 343] width 330 height 60
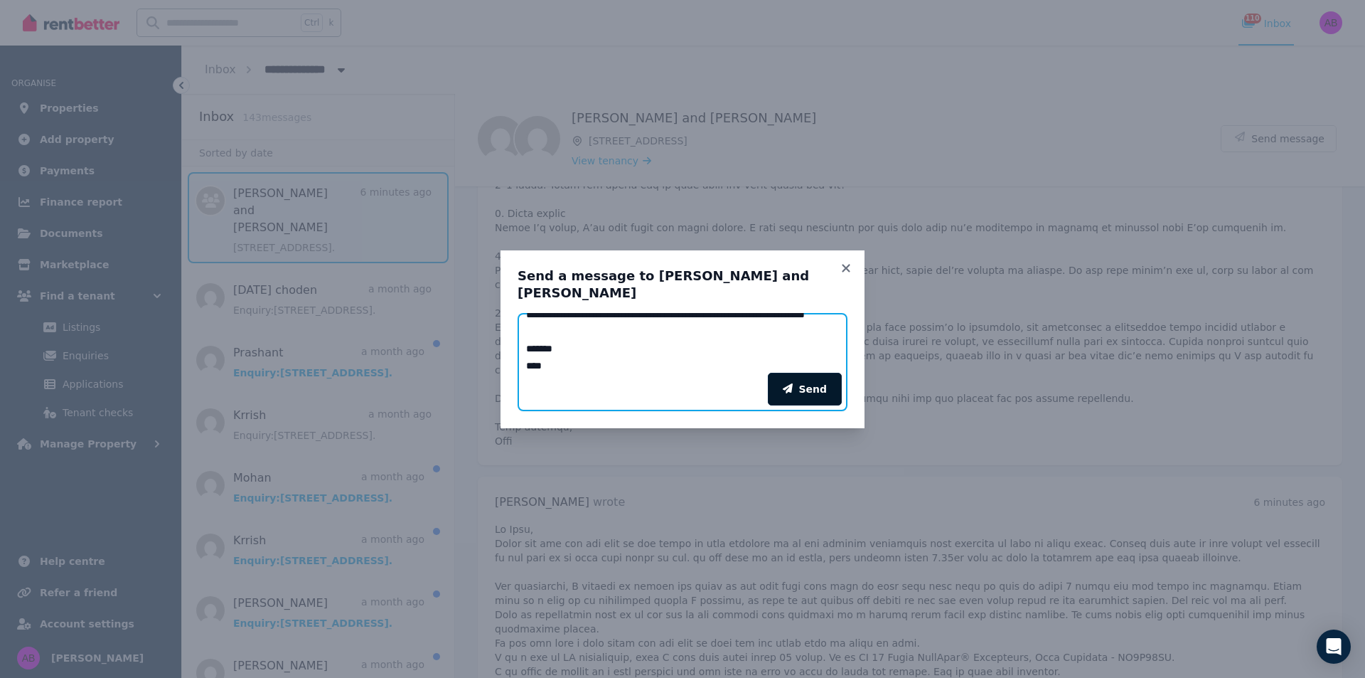
scroll to position [114, 0]
type textarea "**********"
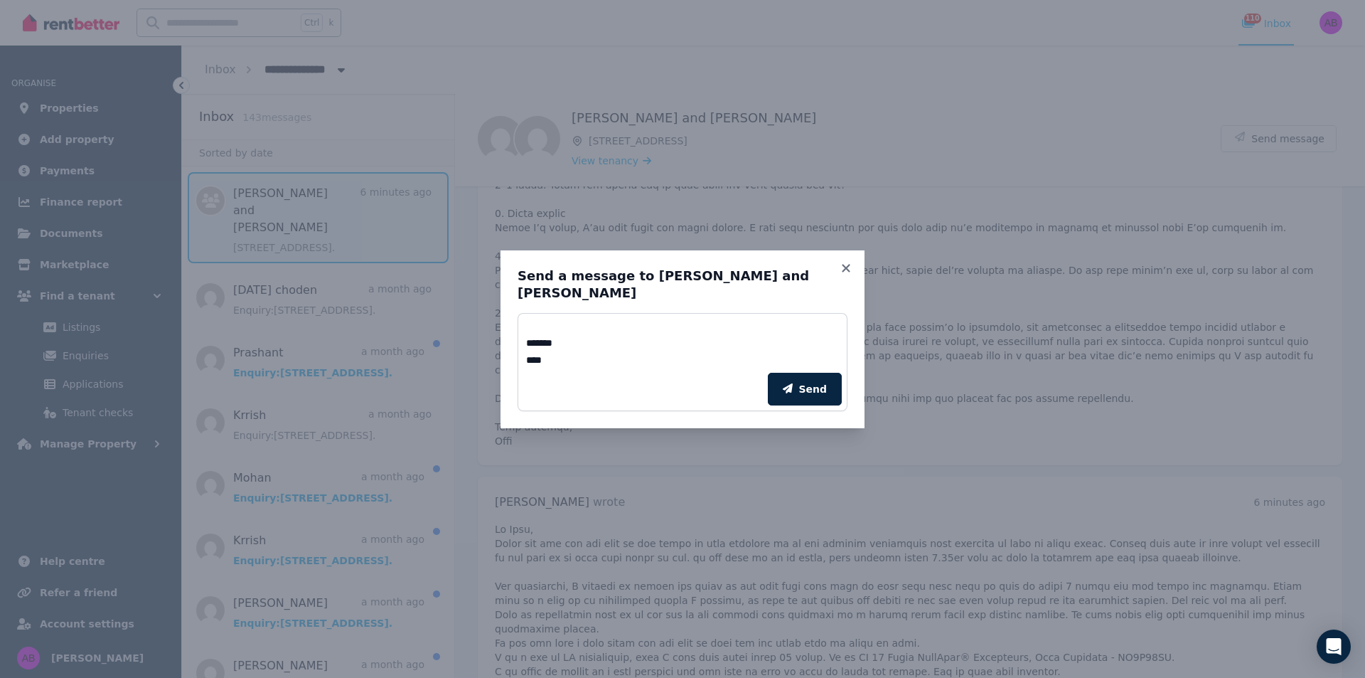
click at [782, 388] on button "Send" at bounding box center [805, 389] width 74 height 33
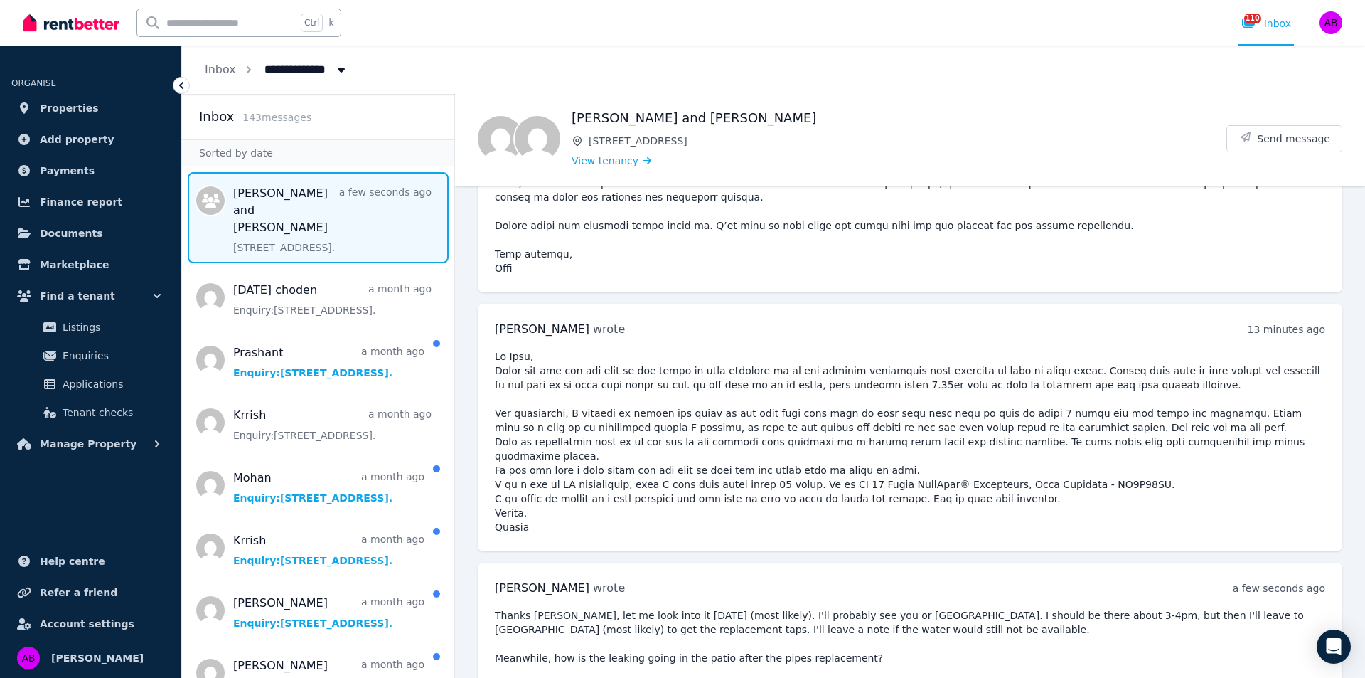
scroll to position [1440, 0]
